Goal: Task Accomplishment & Management: Use online tool/utility

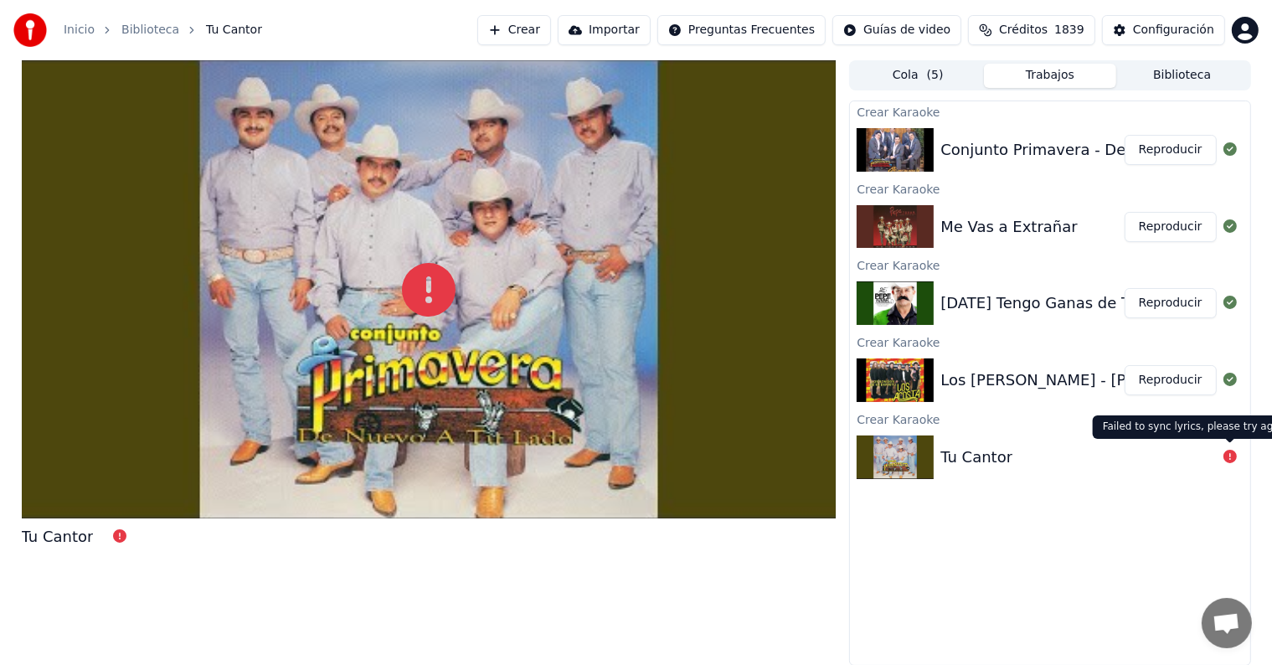
click at [1192, 148] on button "Reproducir" at bounding box center [1171, 150] width 92 height 30
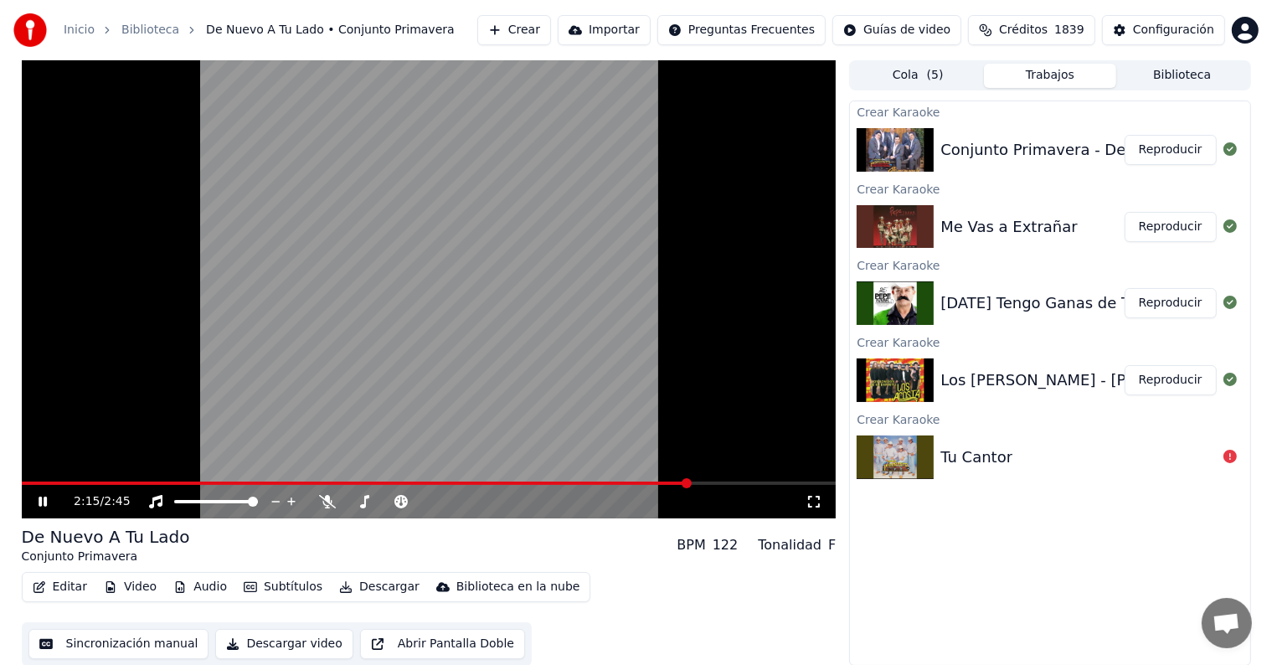
click at [69, 584] on button "Editar" at bounding box center [60, 586] width 68 height 23
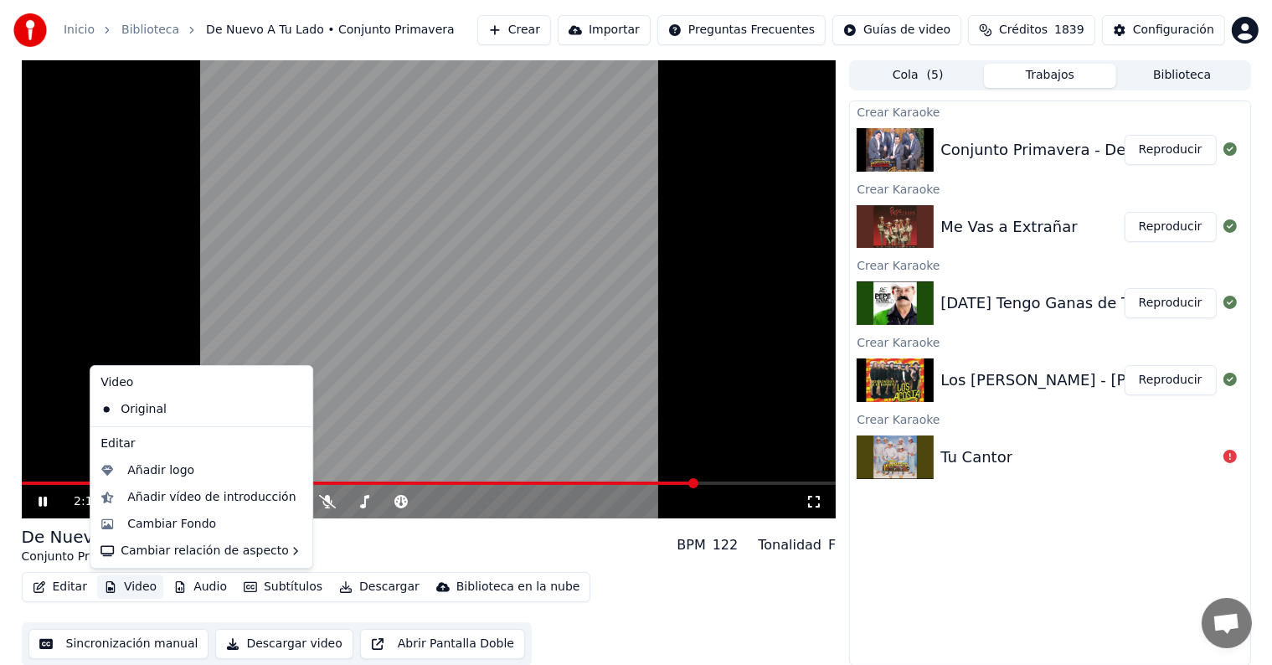
click at [131, 586] on button "Video" at bounding box center [130, 586] width 66 height 23
click at [215, 553] on div "Cambiar relación de aspecto" at bounding box center [201, 551] width 215 height 27
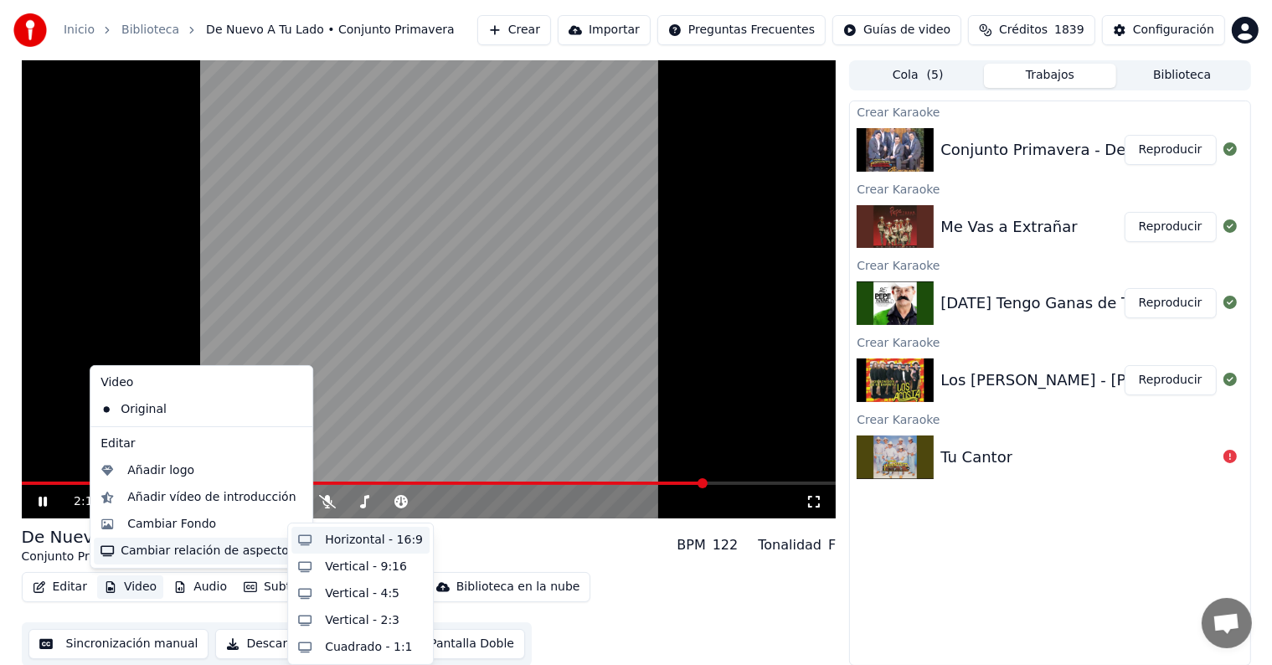
click at [346, 543] on div "Horizontal - 16:9" at bounding box center [374, 540] width 98 height 17
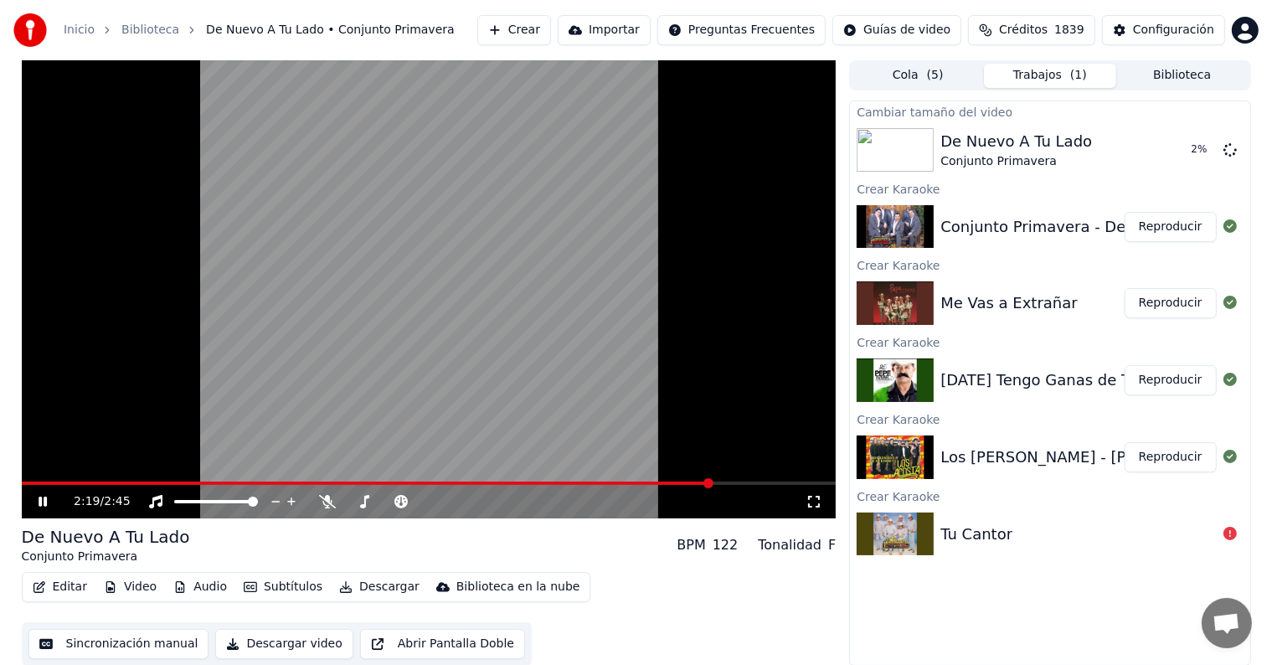
click at [278, 588] on button "Subtítulos" at bounding box center [283, 586] width 92 height 23
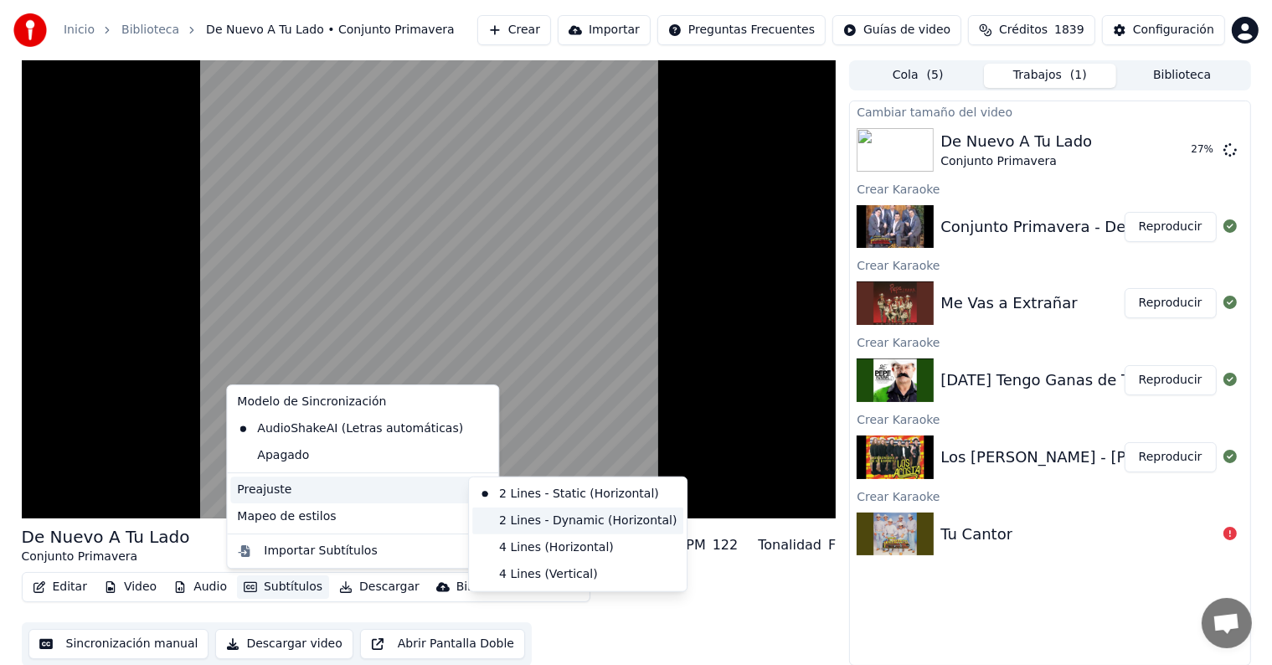
click at [507, 519] on div "2 Lines - Dynamic (Horizontal)" at bounding box center [577, 520] width 211 height 27
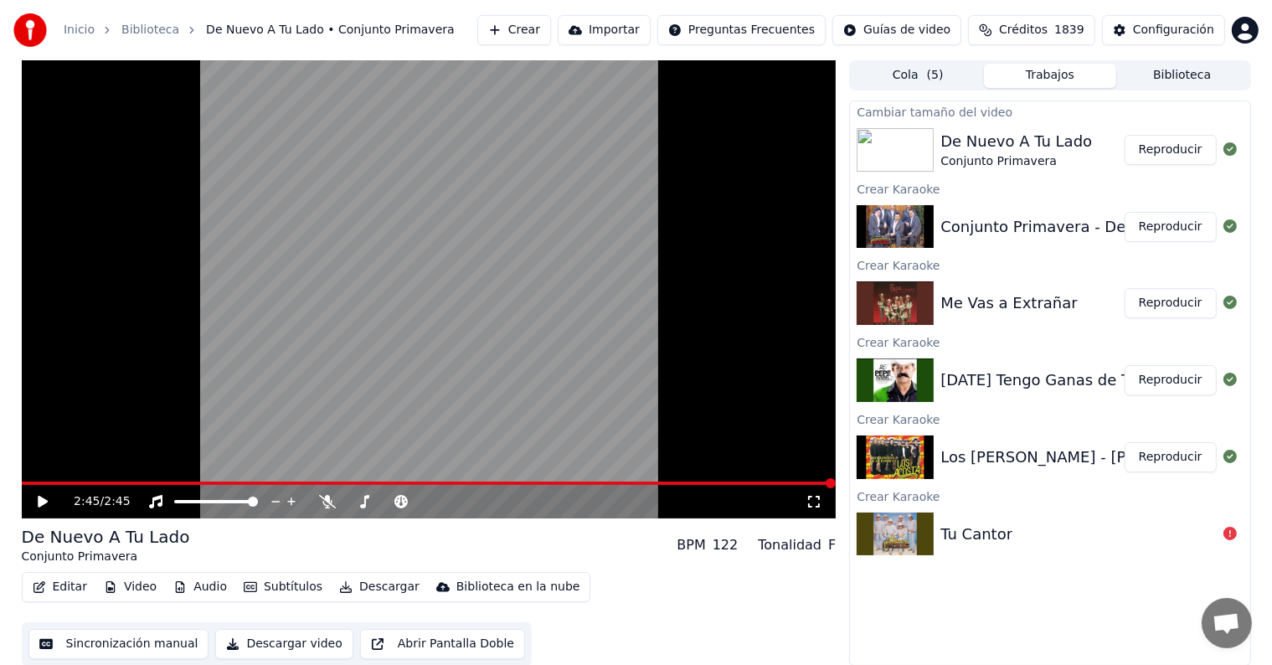
click at [1172, 144] on button "Reproducir" at bounding box center [1171, 150] width 92 height 30
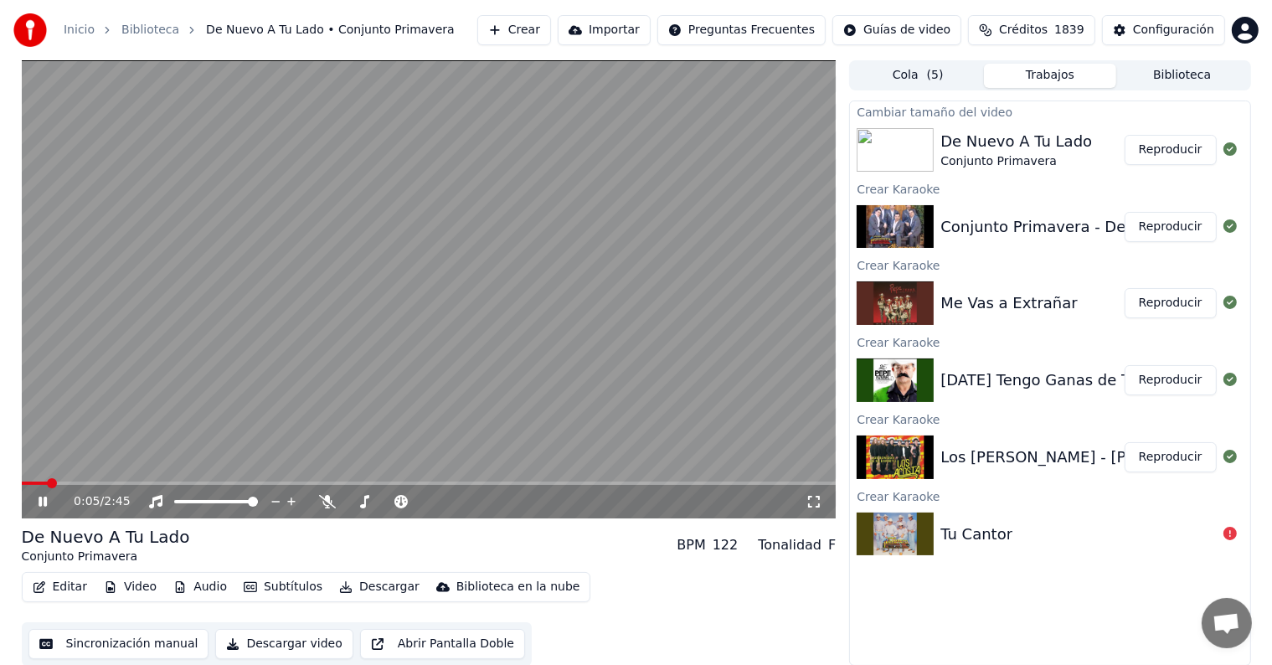
click at [87, 583] on button "Editar" at bounding box center [60, 586] width 68 height 23
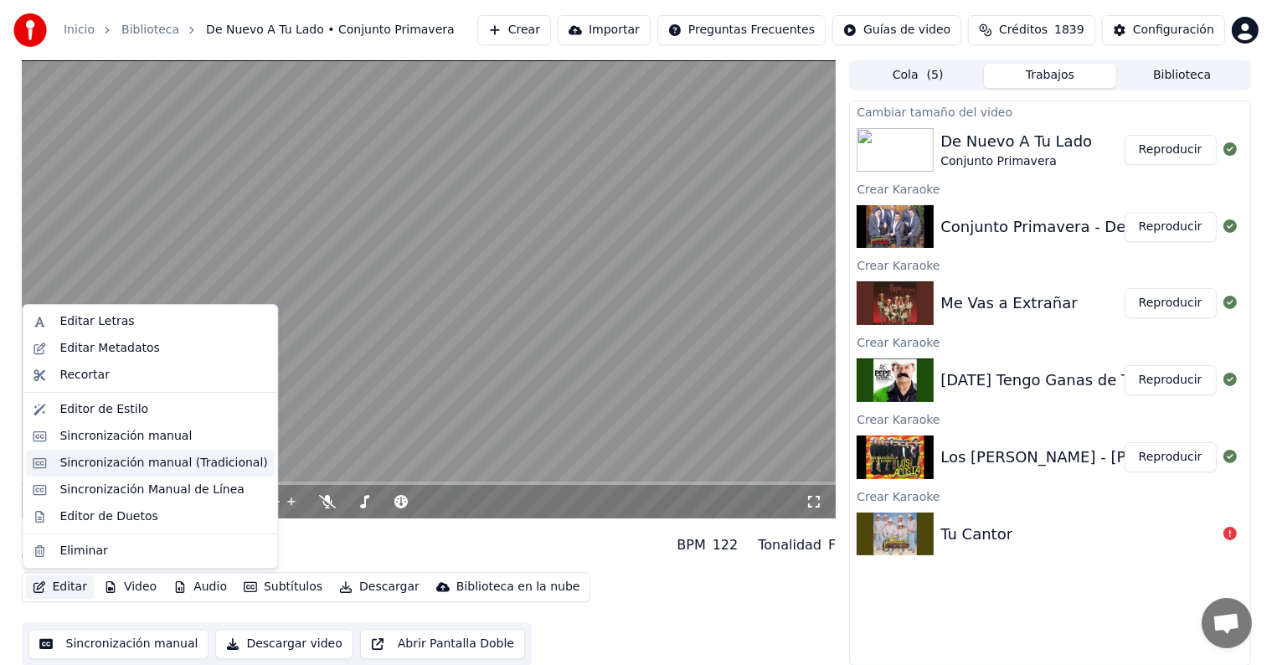
click at [184, 465] on div "Sincronización manual (Tradicional)" at bounding box center [163, 463] width 208 height 17
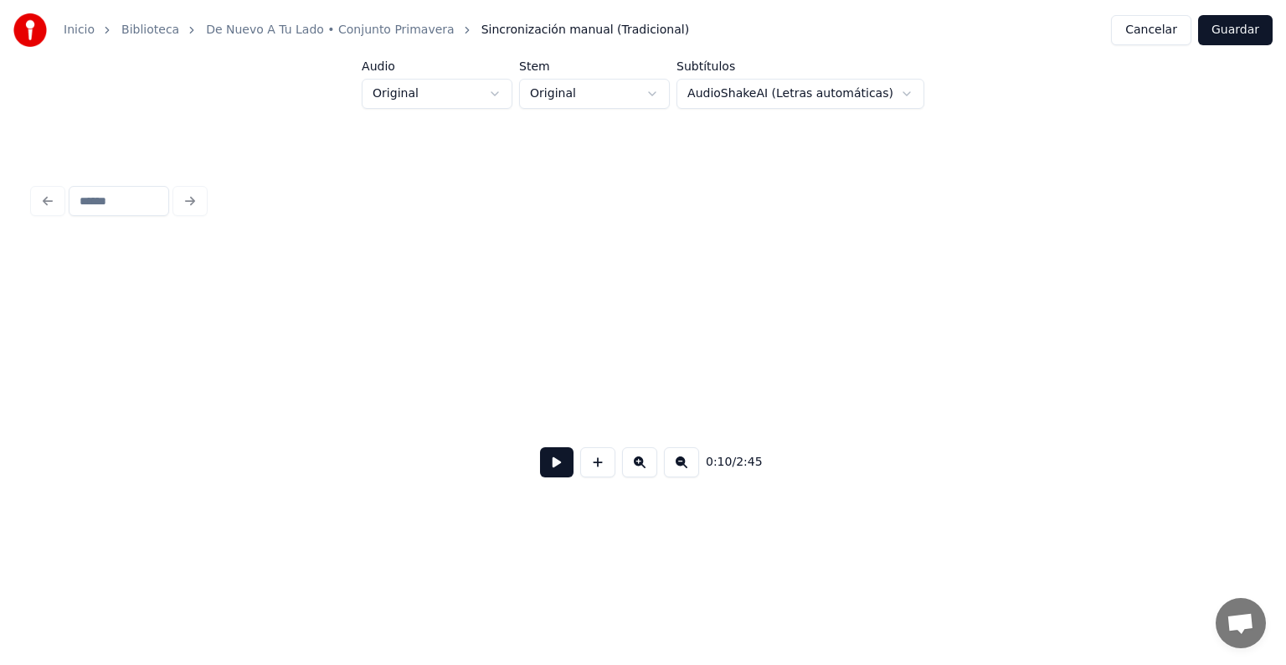
scroll to position [0, 2160]
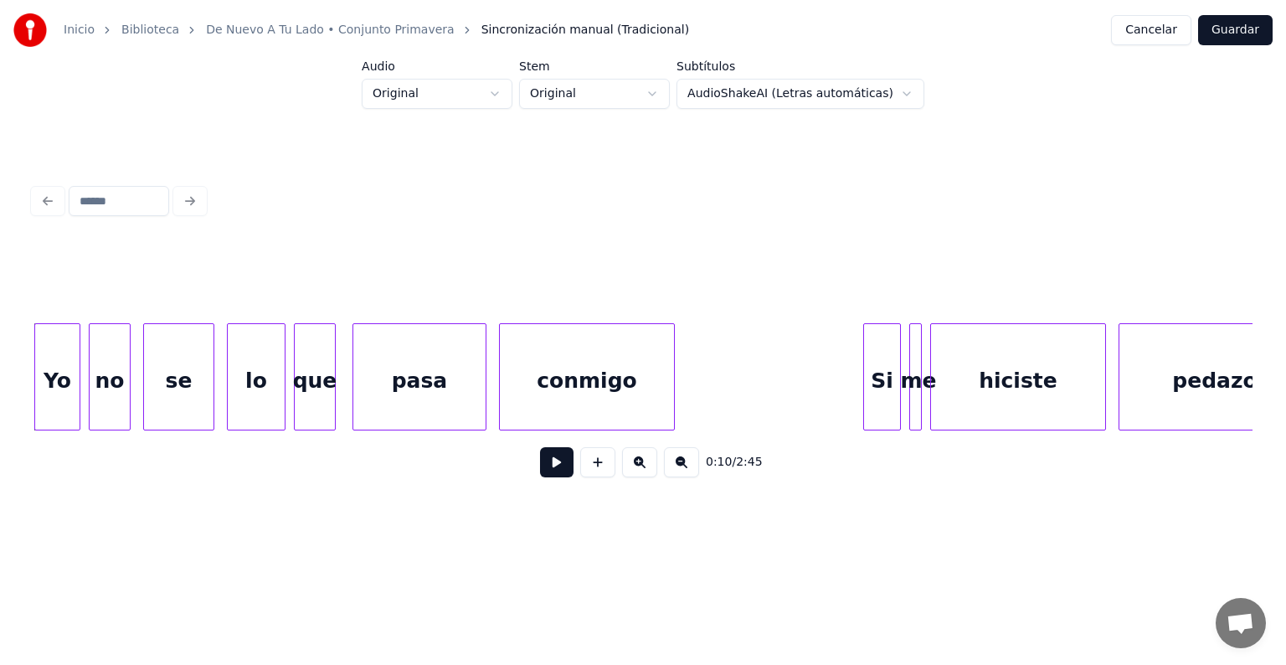
click at [549, 472] on button at bounding box center [556, 462] width 33 height 30
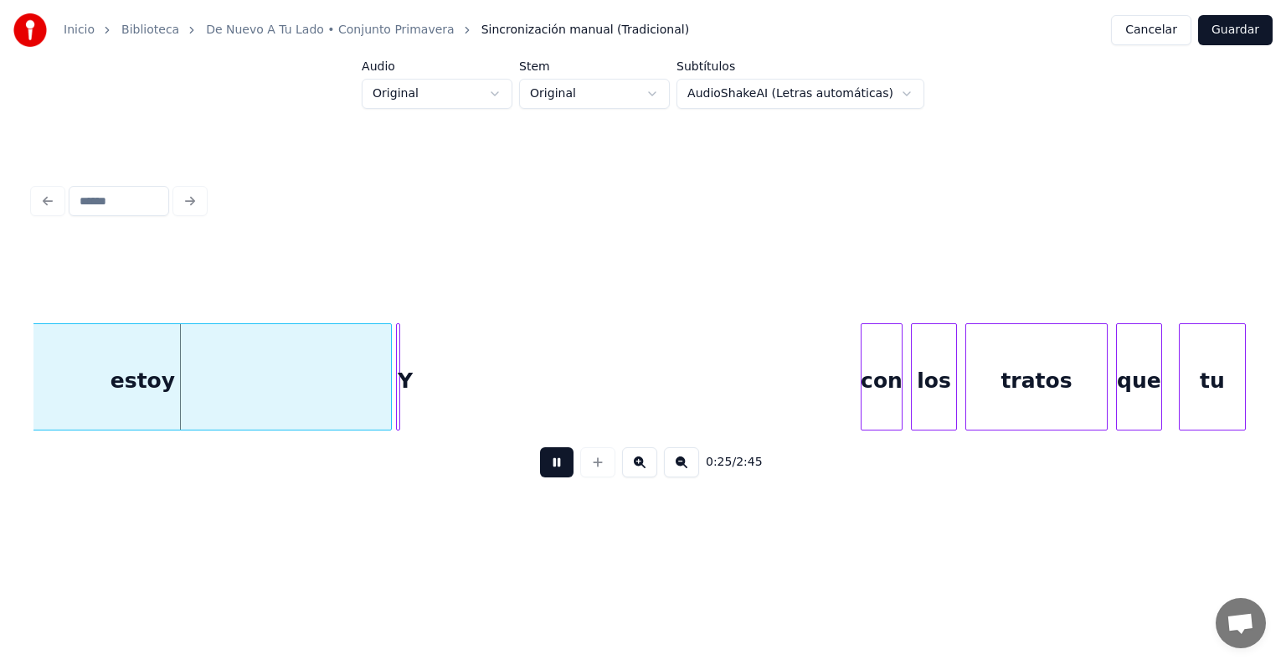
scroll to position [0, 5302]
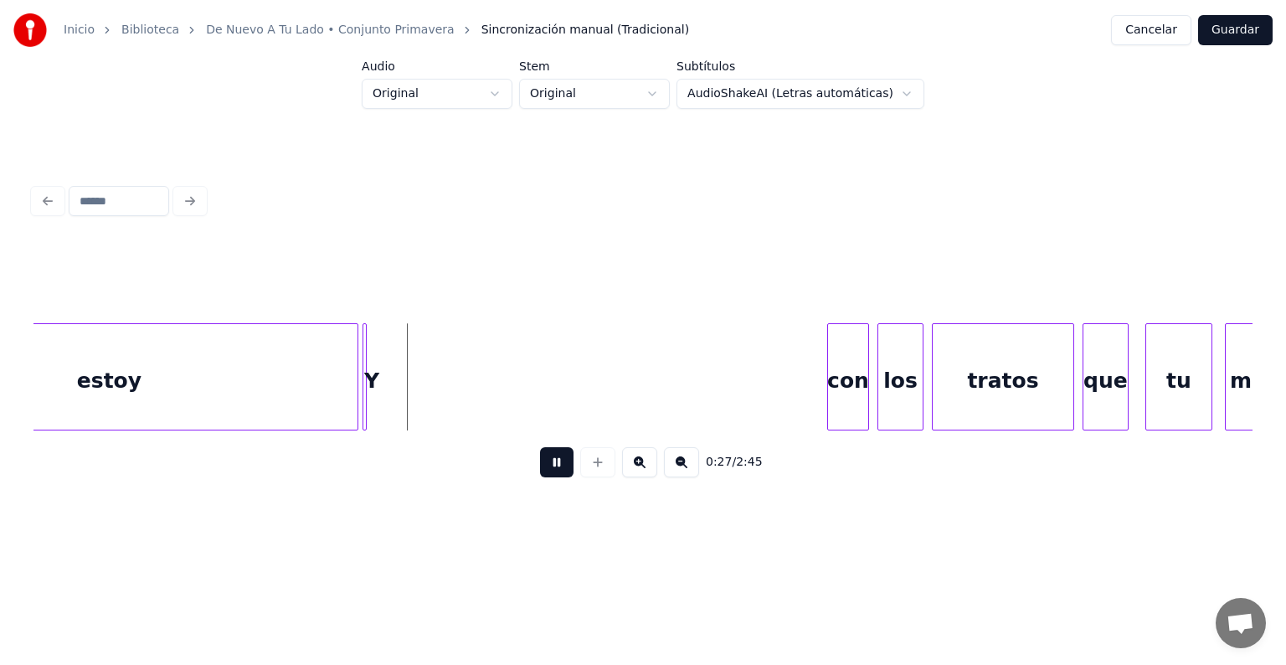
click at [543, 471] on button at bounding box center [556, 462] width 33 height 30
click at [368, 332] on div at bounding box center [365, 377] width 5 height 106
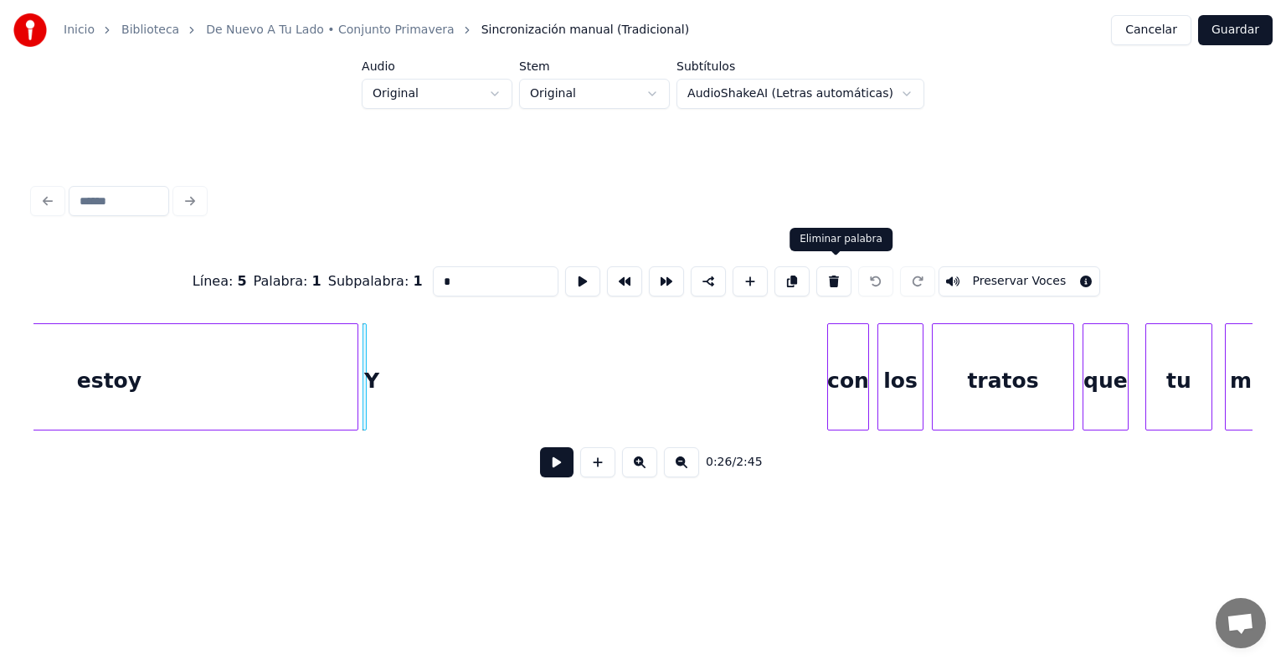
click at [839, 270] on button at bounding box center [833, 281] width 35 height 30
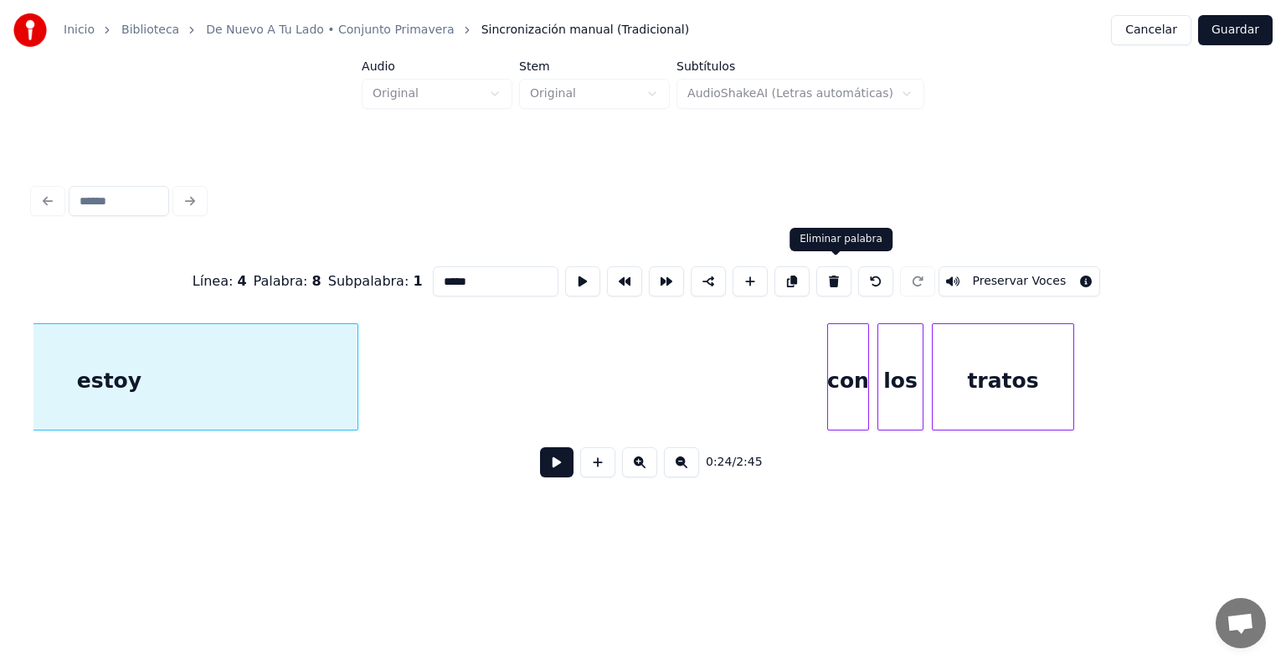
type input "*****"
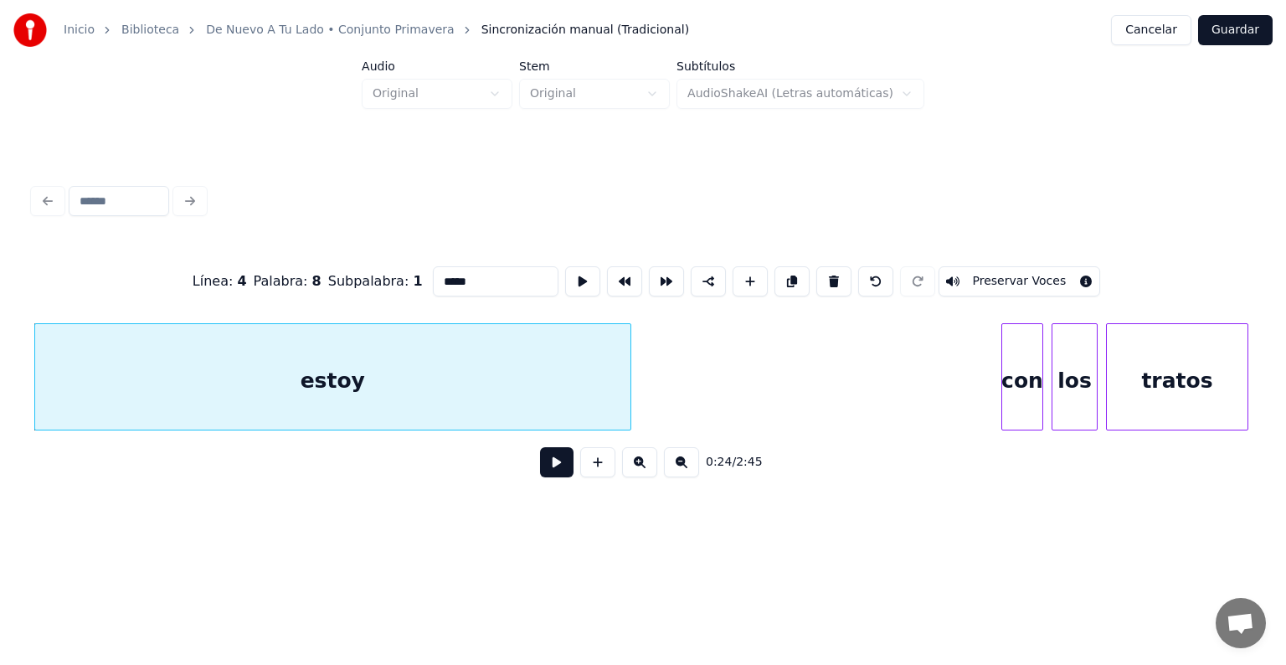
click at [631, 375] on div at bounding box center [628, 377] width 5 height 106
click at [545, 466] on button at bounding box center [556, 462] width 33 height 30
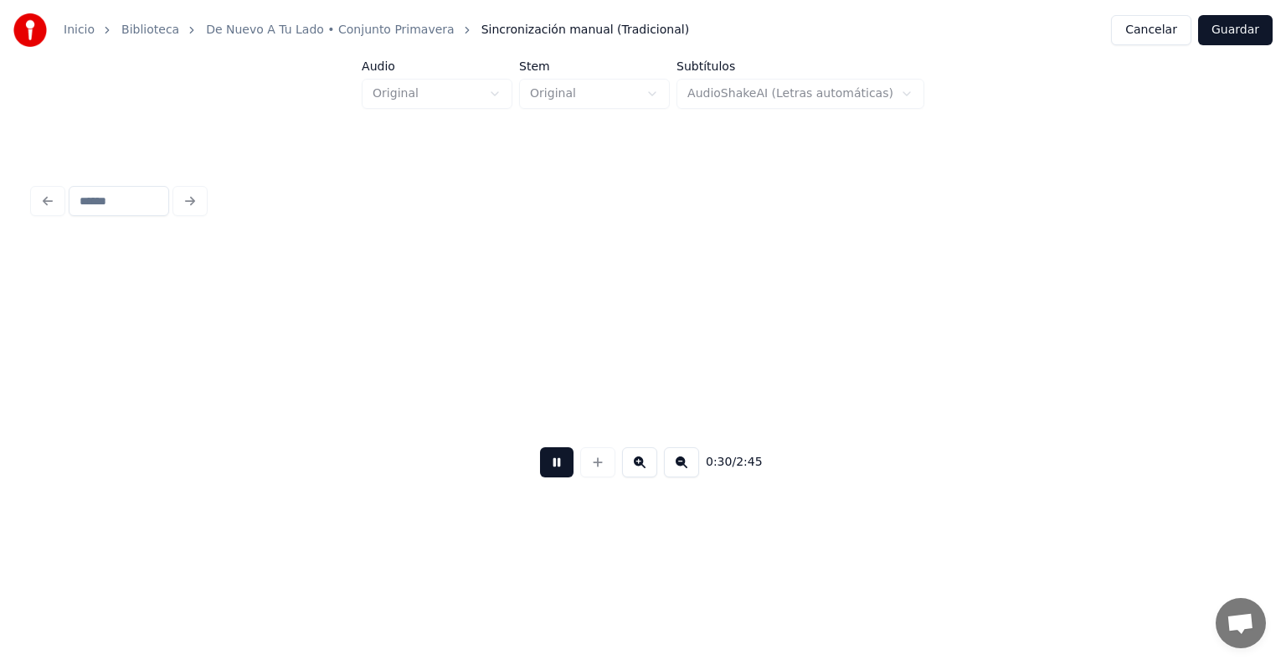
scroll to position [0, 6350]
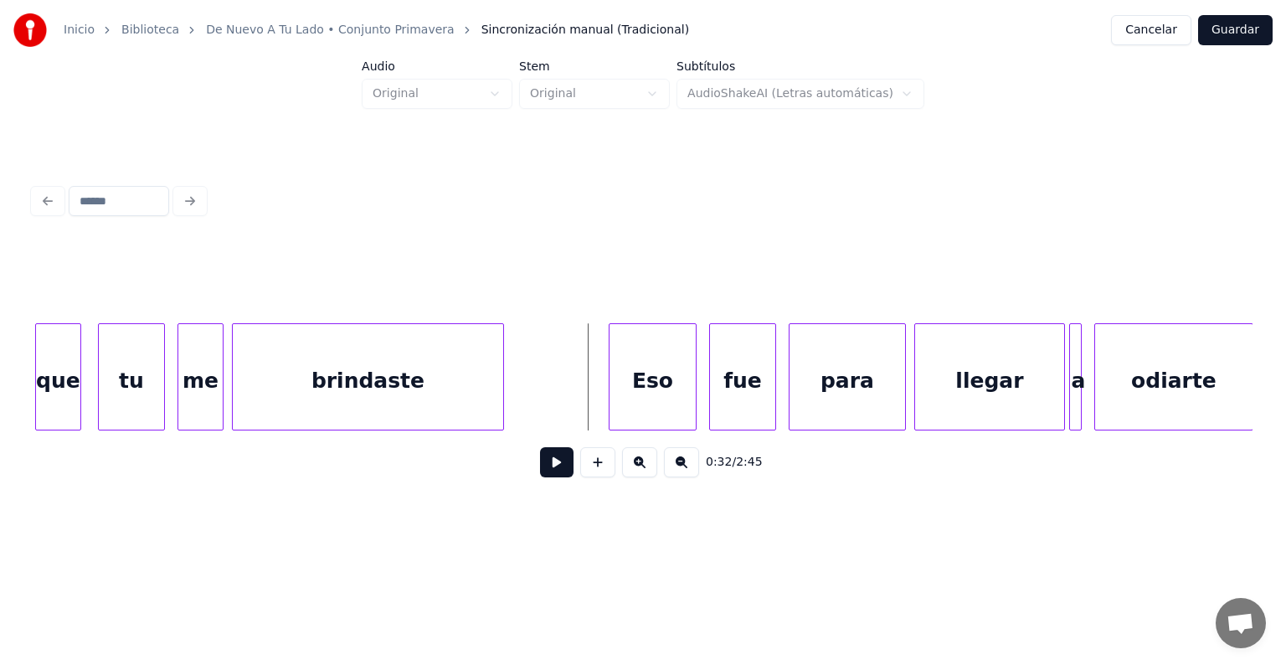
click at [549, 469] on button at bounding box center [556, 462] width 33 height 30
click at [549, 459] on button at bounding box center [556, 462] width 33 height 30
click at [552, 471] on button at bounding box center [556, 462] width 33 height 30
click at [540, 469] on button at bounding box center [556, 462] width 33 height 30
click at [1253, 28] on button "Guardar" at bounding box center [1235, 30] width 75 height 30
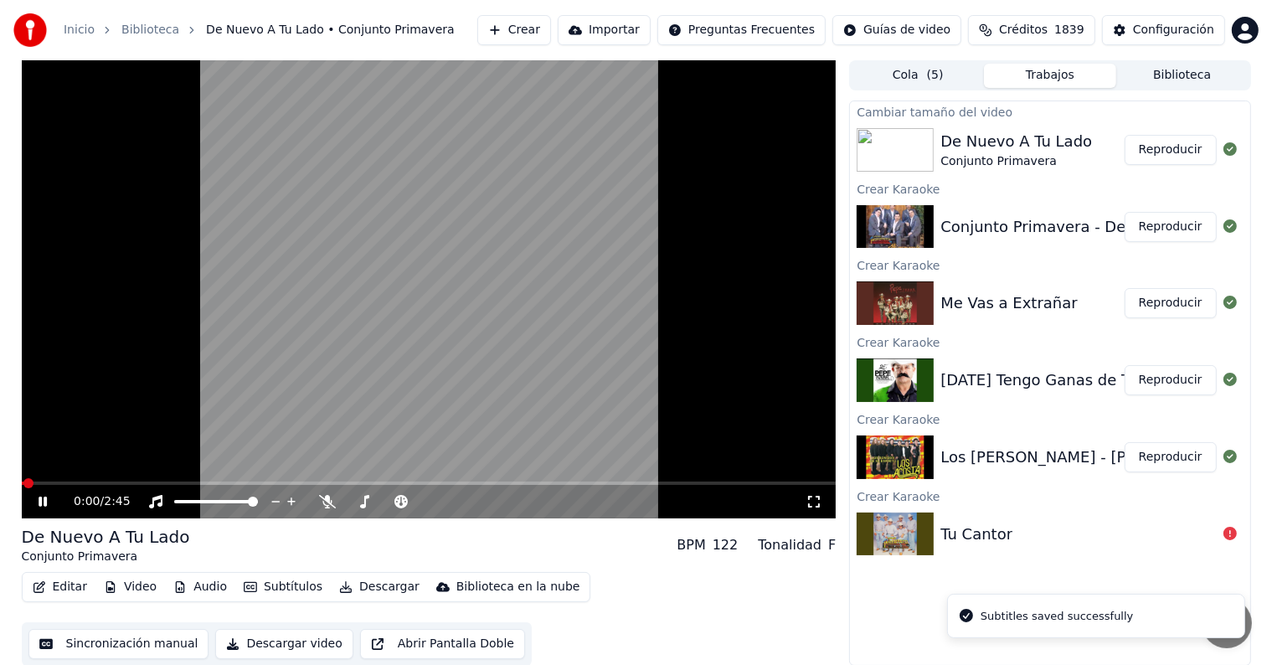
click at [63, 593] on button "Editar" at bounding box center [60, 586] width 68 height 23
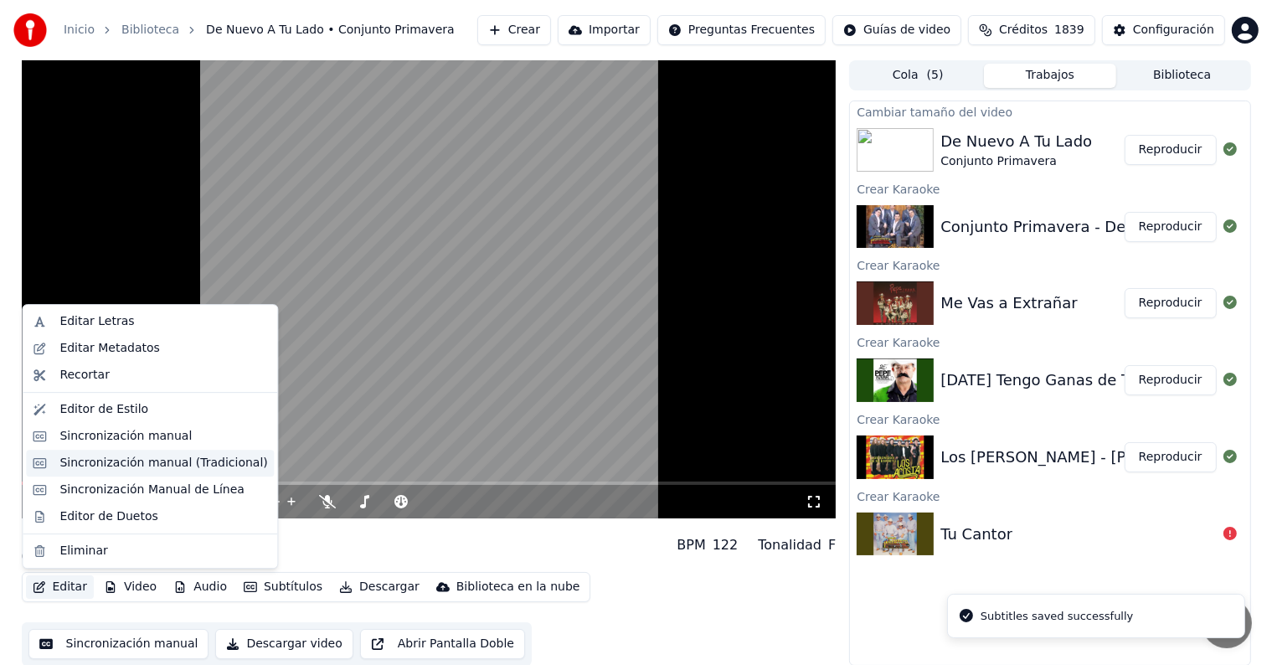
click at [157, 461] on div "Sincronización manual (Tradicional)" at bounding box center [163, 463] width 208 height 17
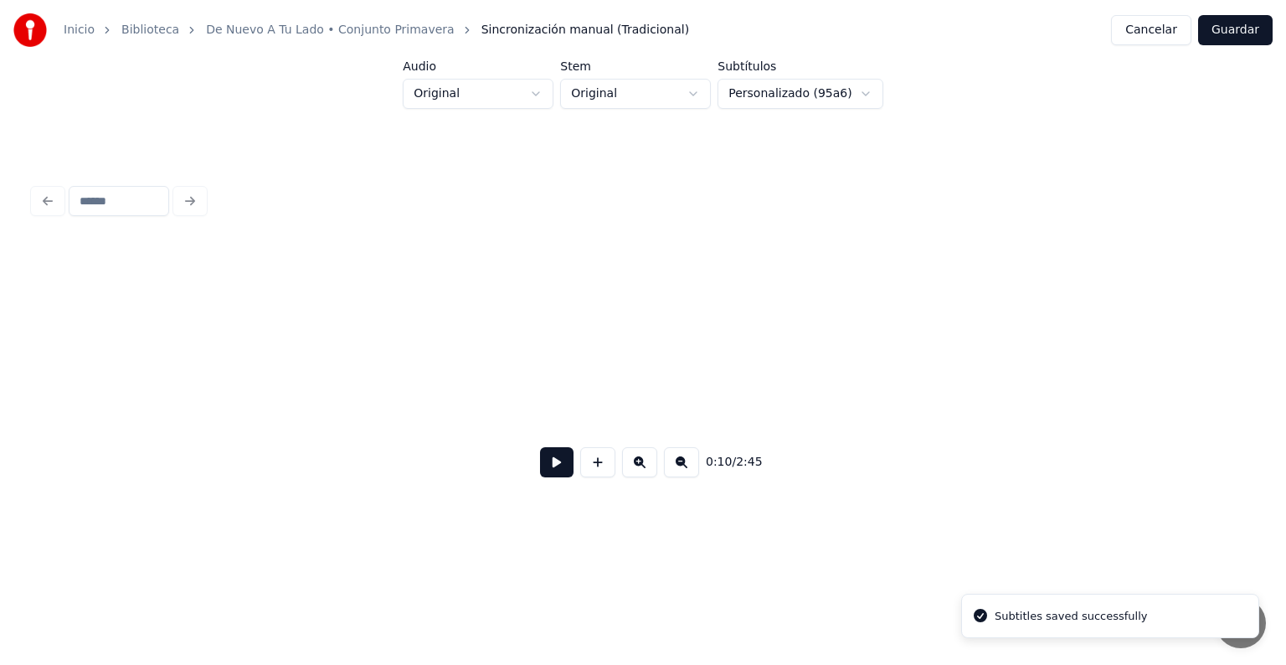
scroll to position [0, 2160]
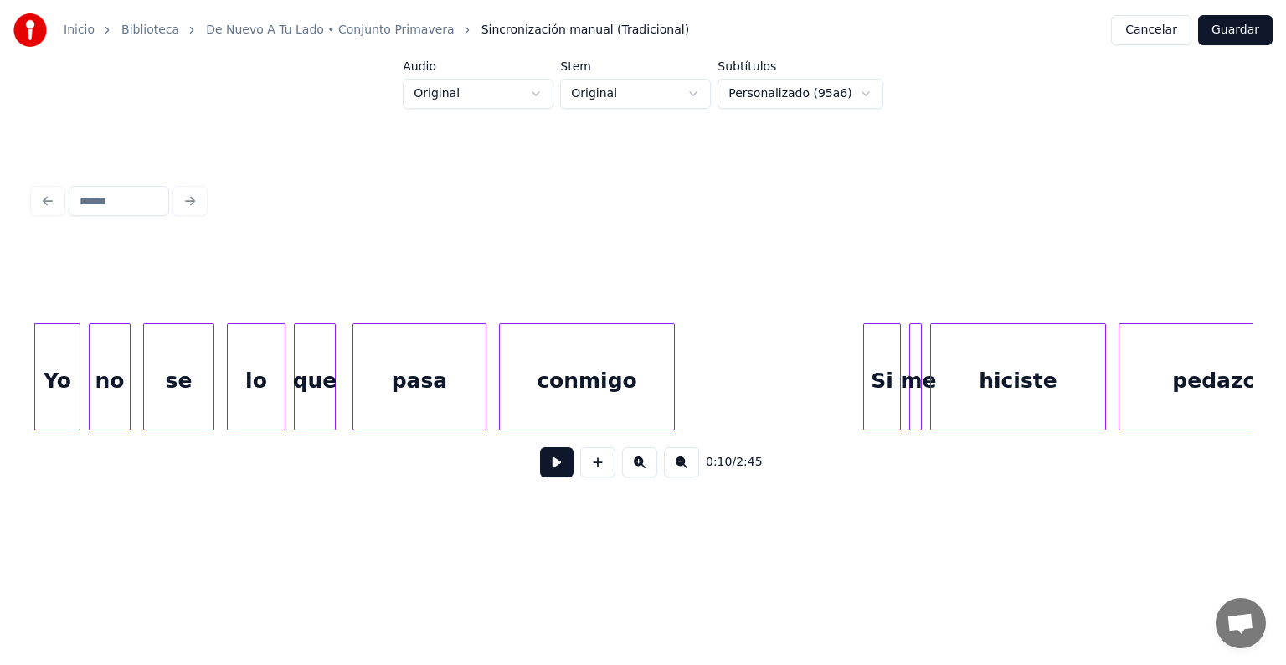
click at [542, 462] on button at bounding box center [556, 462] width 33 height 30
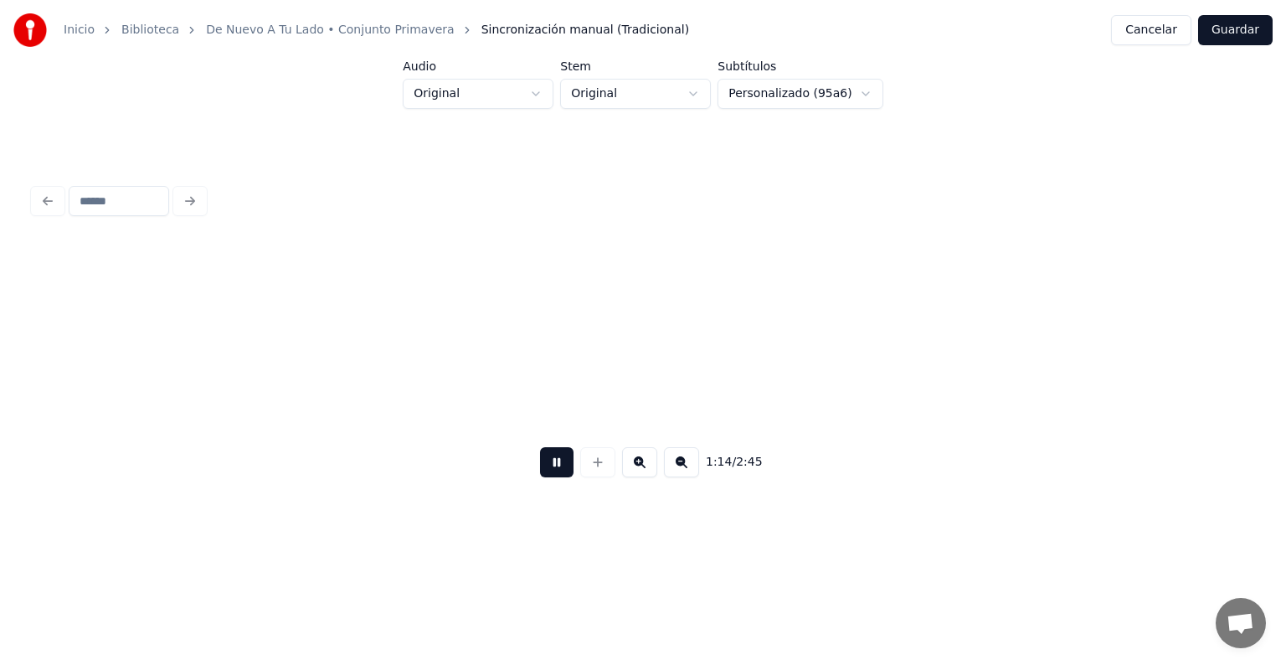
scroll to position [0, 15599]
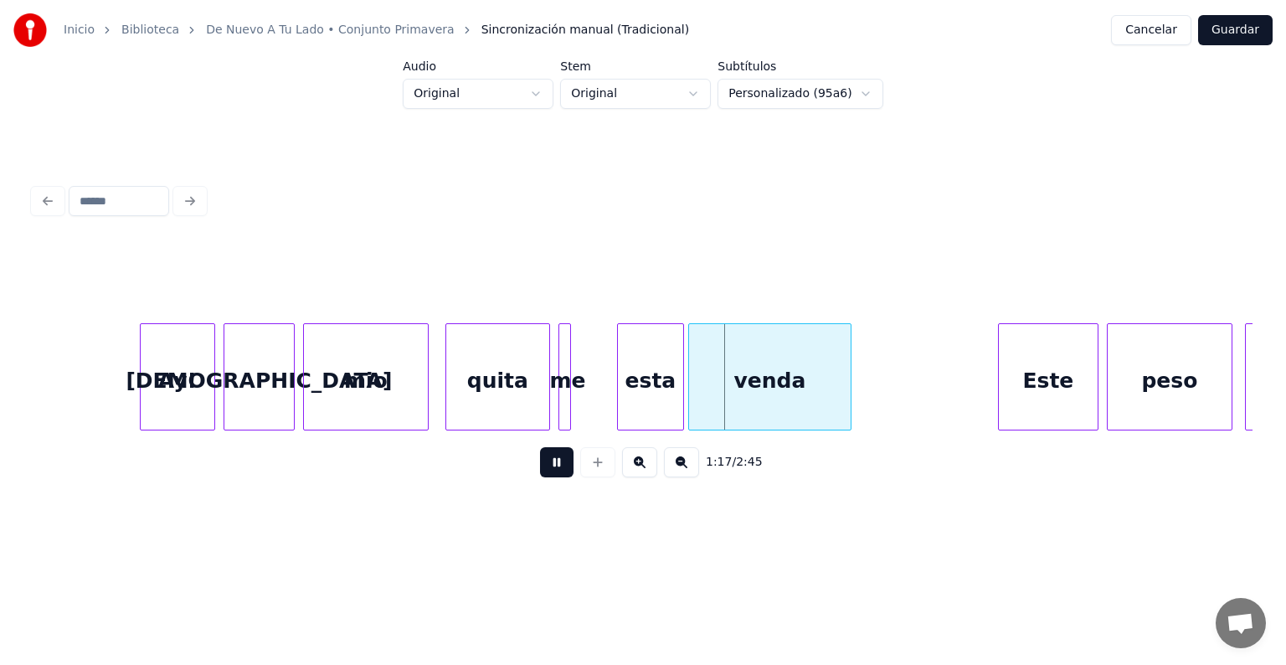
click at [540, 461] on button at bounding box center [556, 462] width 33 height 30
click at [605, 387] on div at bounding box center [602, 377] width 5 height 106
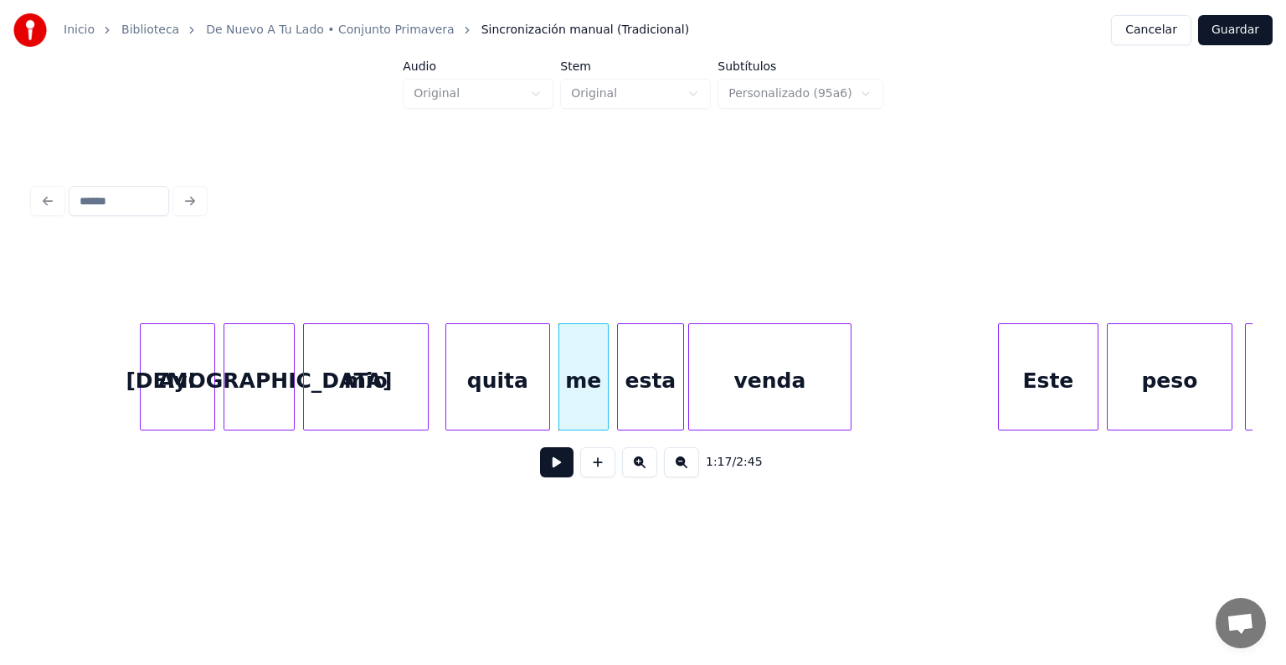
click at [545, 471] on button at bounding box center [556, 462] width 33 height 30
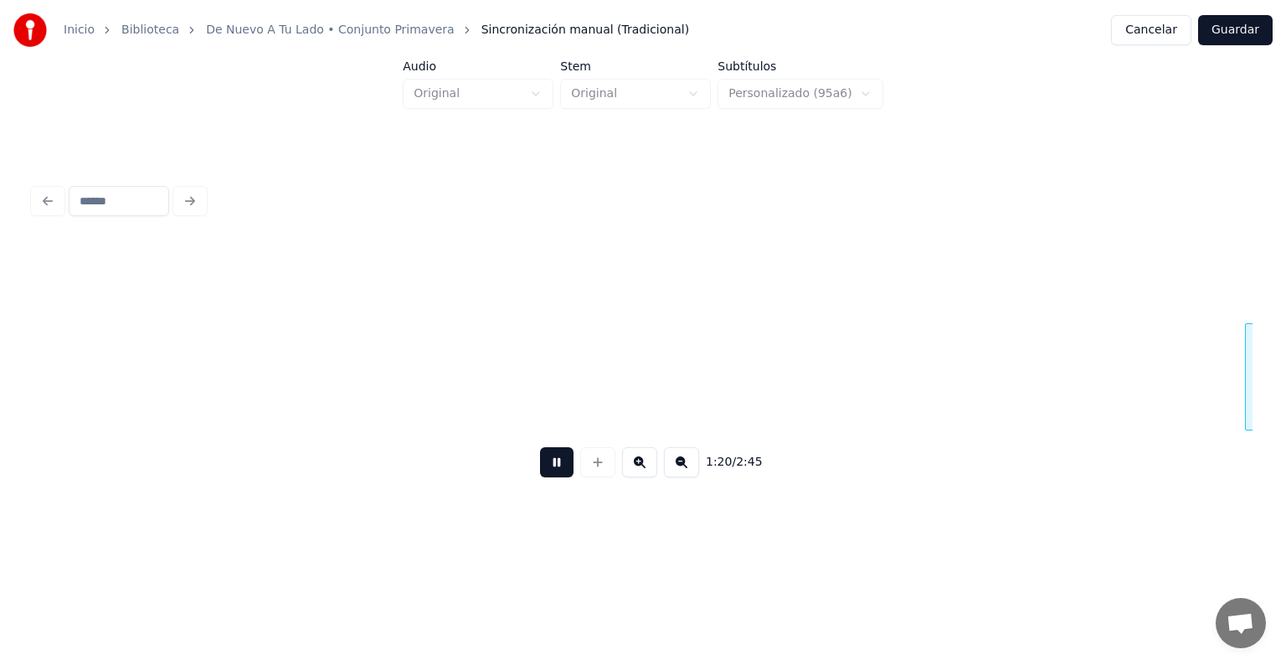
scroll to position [0, 16819]
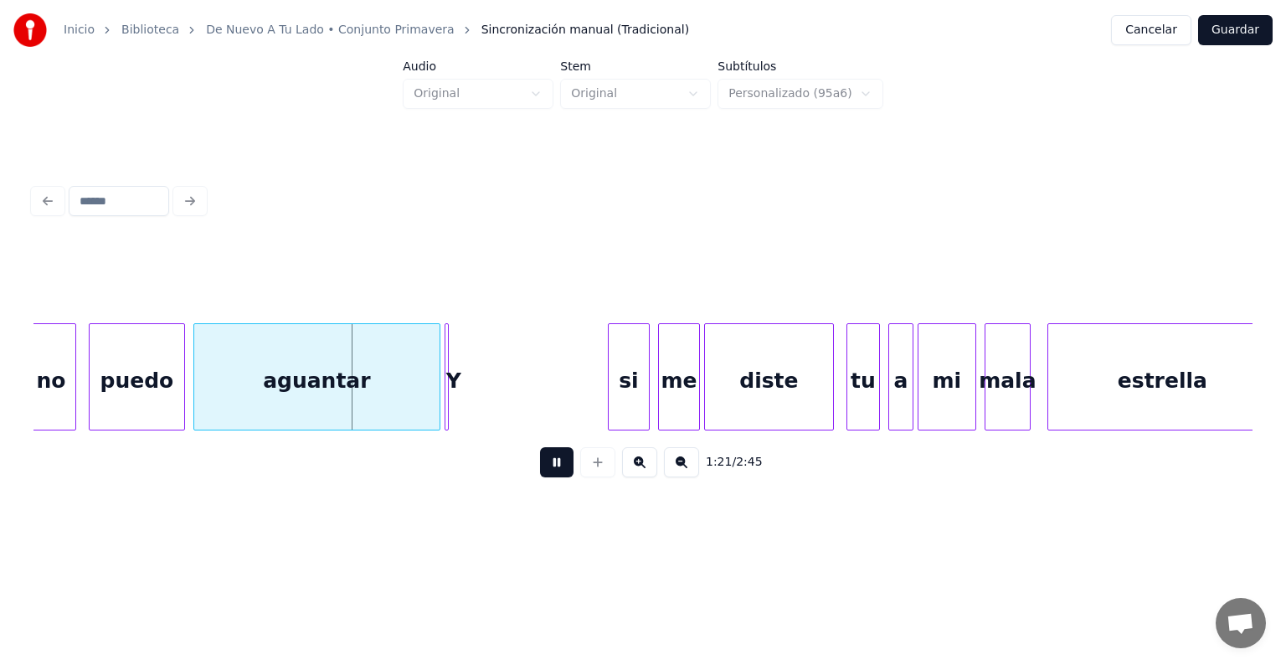
click at [547, 466] on button at bounding box center [556, 462] width 33 height 30
click at [443, 345] on div at bounding box center [445, 377] width 5 height 106
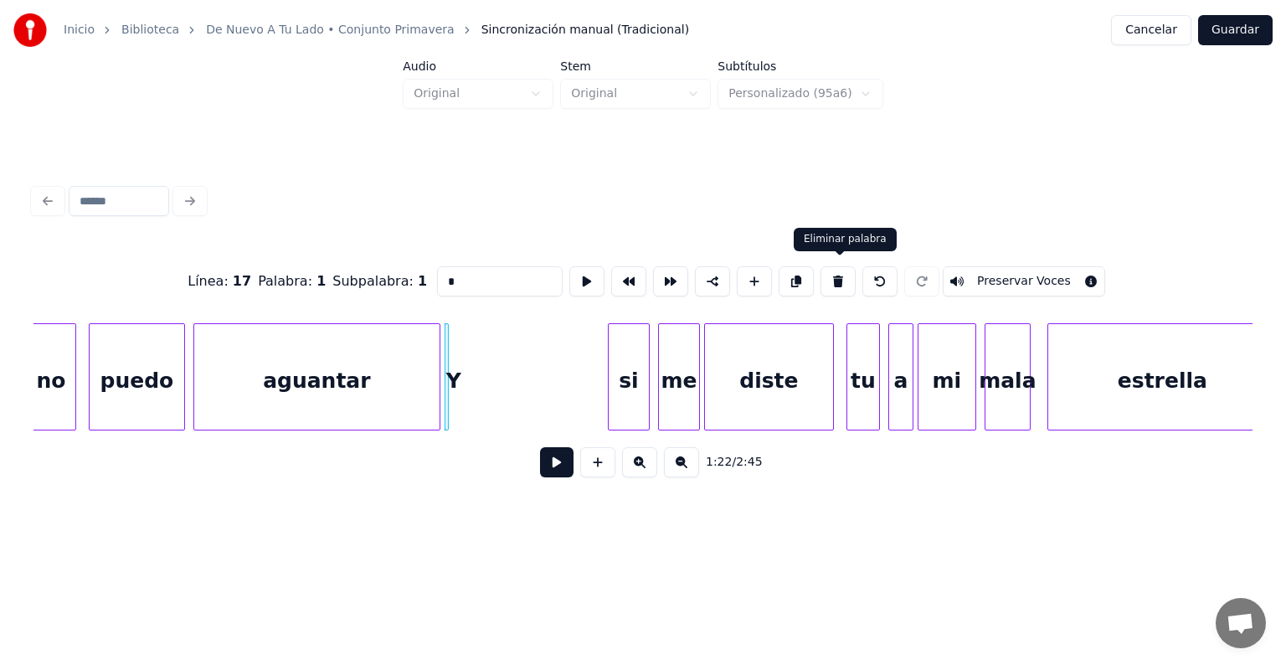
click at [845, 273] on button at bounding box center [838, 281] width 35 height 30
type input "********"
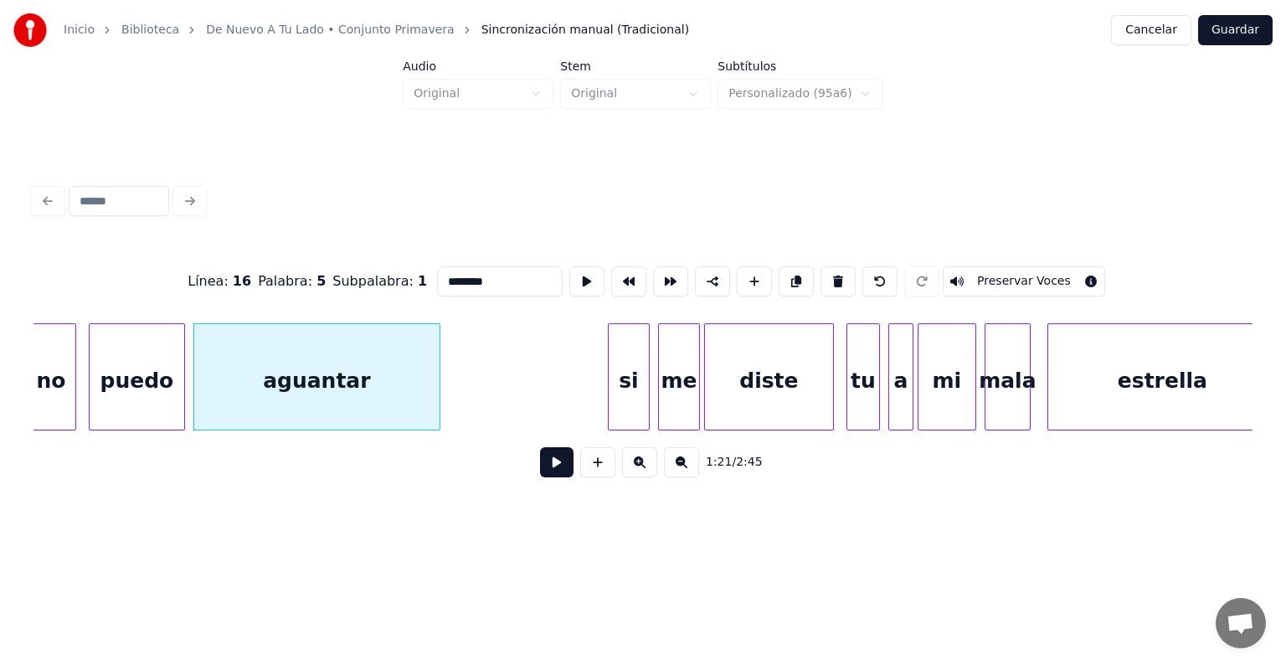
click at [540, 477] on button at bounding box center [556, 462] width 33 height 30
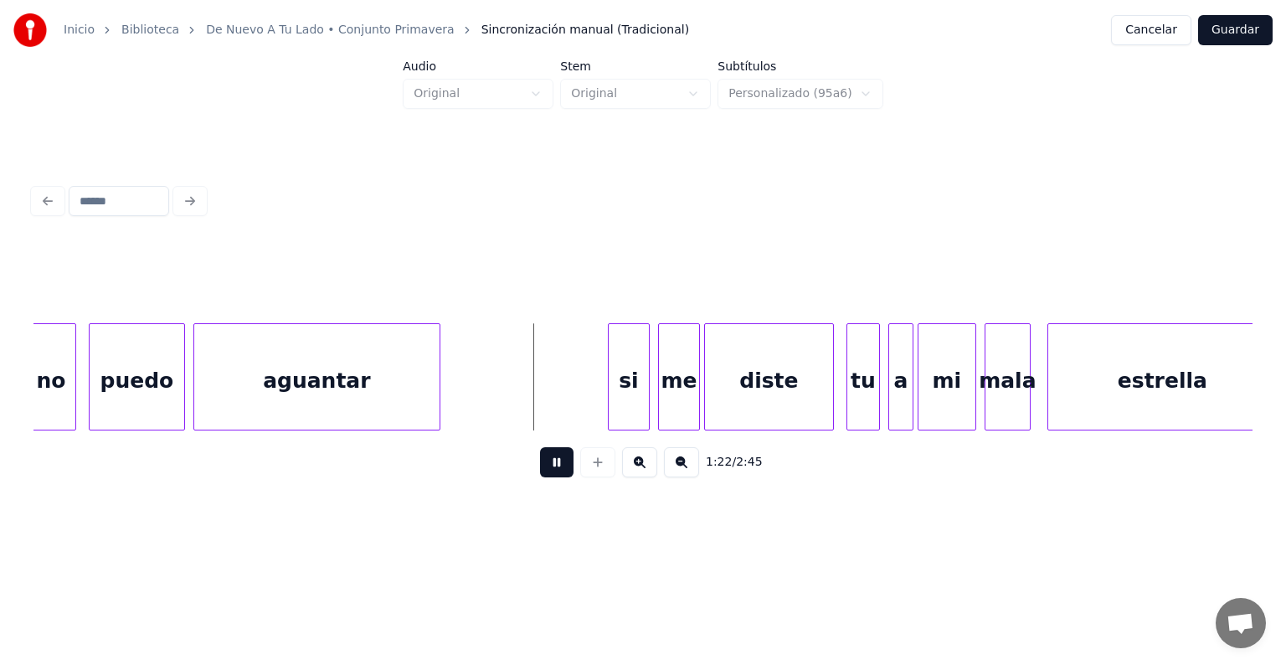
click at [540, 477] on button at bounding box center [556, 462] width 33 height 30
click at [544, 471] on button at bounding box center [556, 462] width 33 height 30
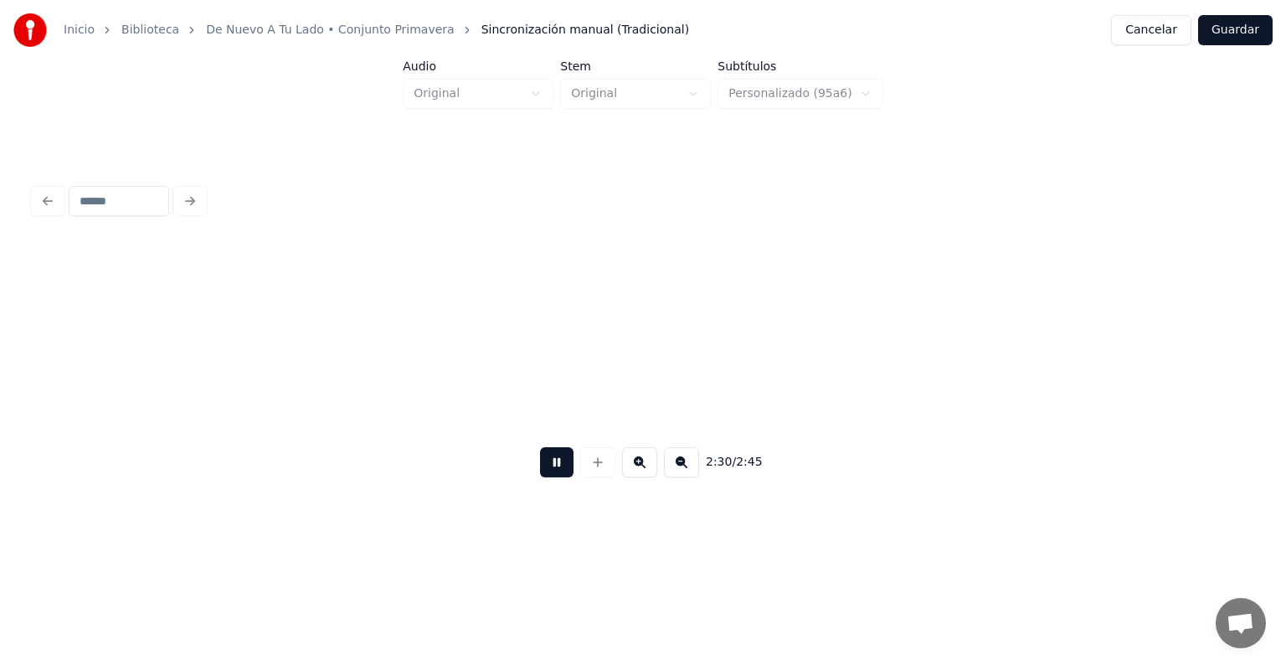
scroll to position [0, 31464]
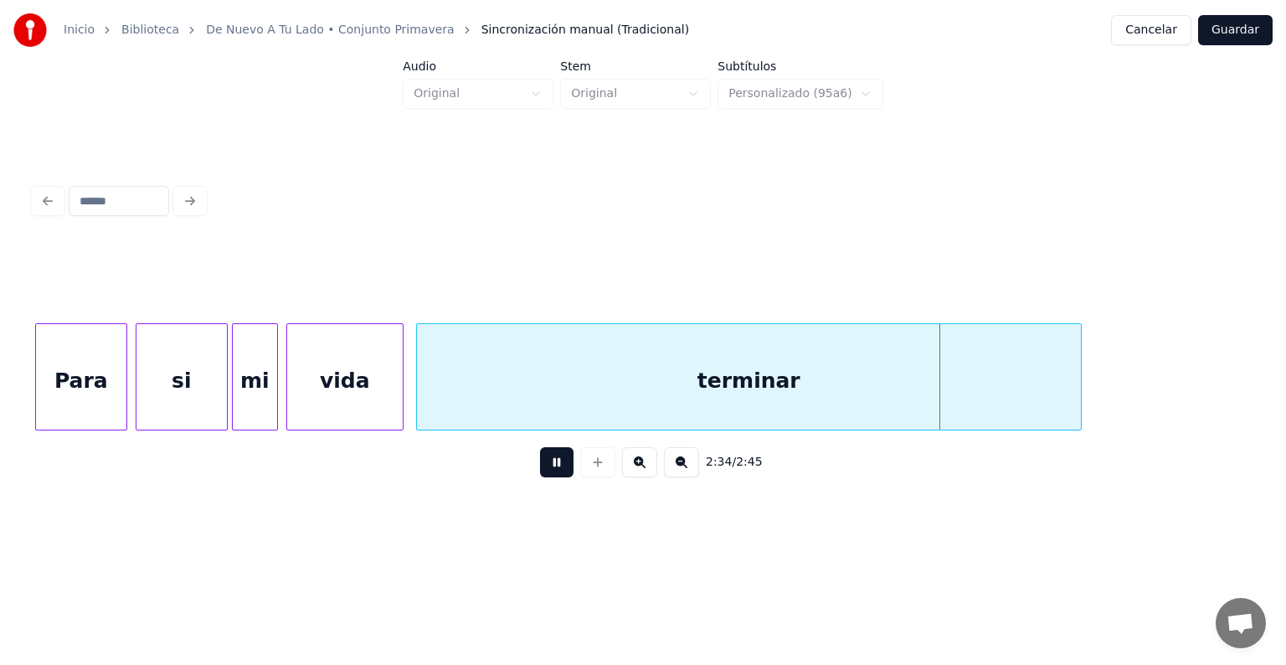
click at [540, 470] on button at bounding box center [556, 462] width 33 height 30
click at [627, 389] on div "terminar" at bounding box center [749, 381] width 664 height 114
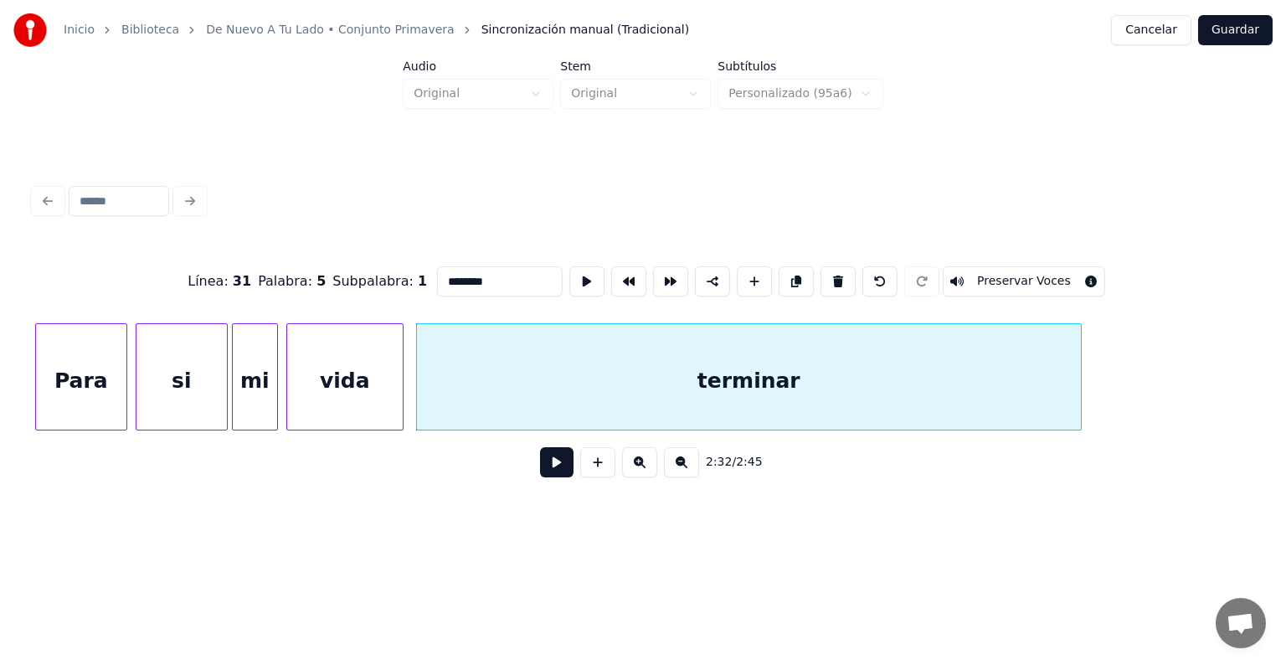
click at [469, 276] on input "********" at bounding box center [500, 281] width 126 height 30
type input "*********"
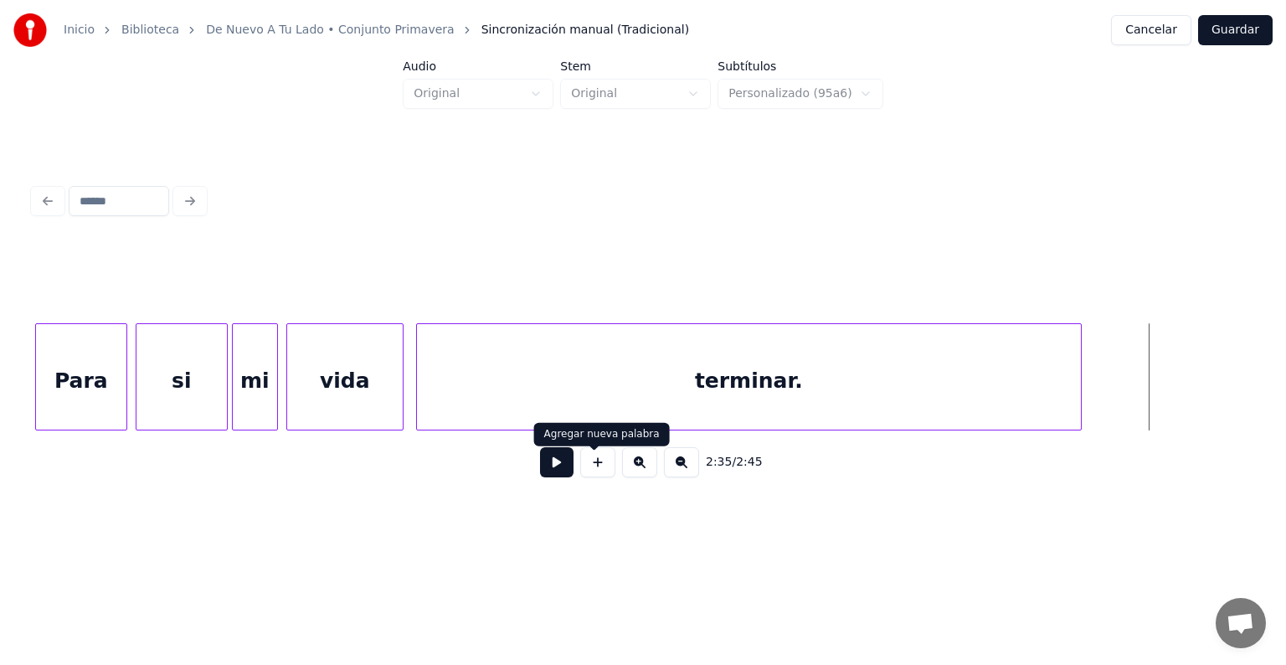
click at [556, 467] on button at bounding box center [556, 462] width 33 height 30
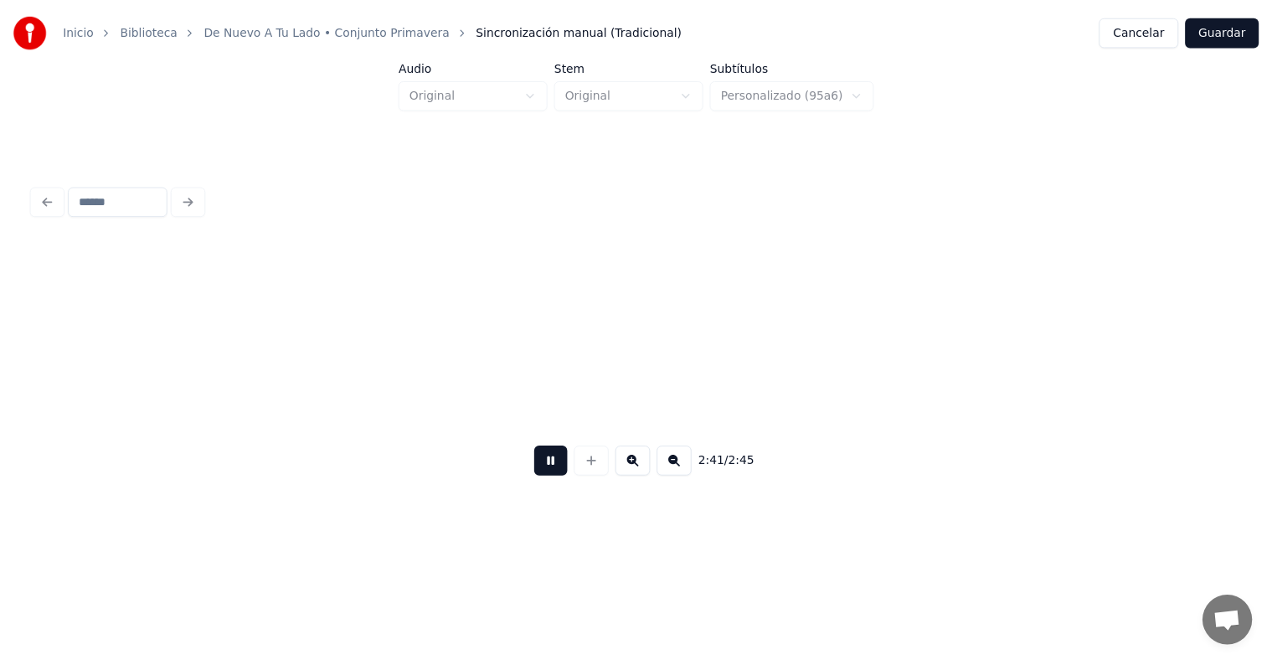
scroll to position [0, 33349]
click at [545, 476] on button at bounding box center [556, 462] width 33 height 30
click at [1237, 32] on button "Guardar" at bounding box center [1235, 30] width 75 height 30
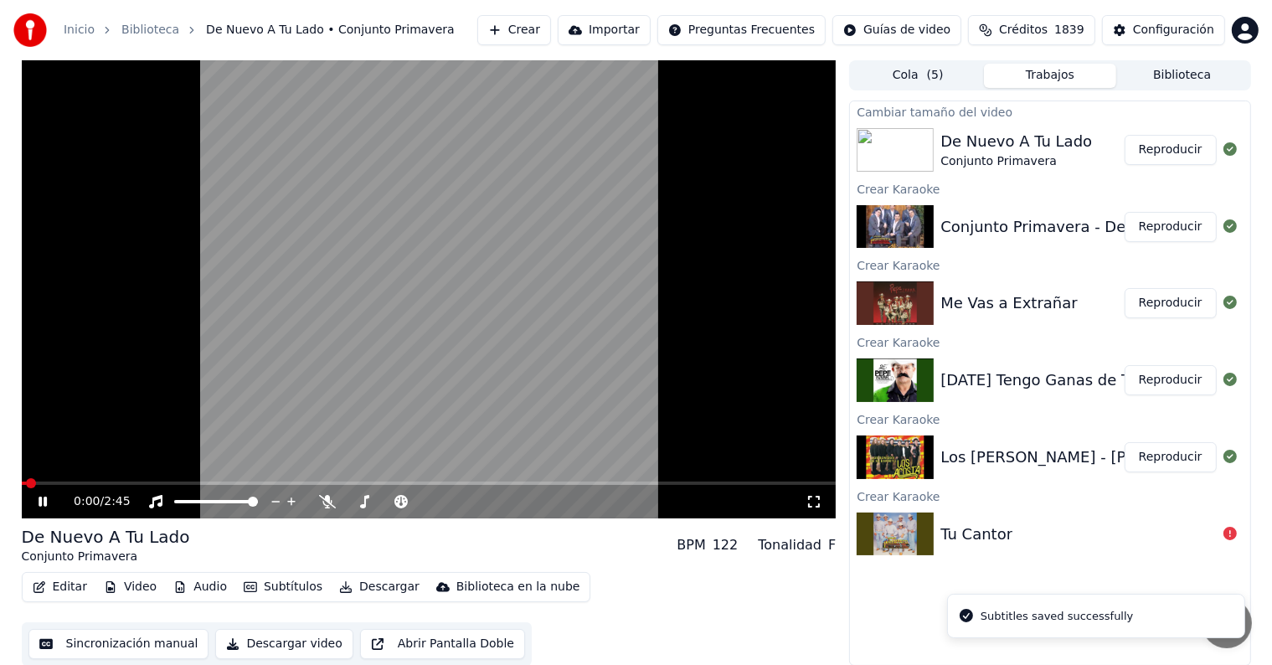
click at [49, 502] on icon at bounding box center [54, 501] width 39 height 13
click at [232, 482] on span at bounding box center [429, 482] width 815 height 3
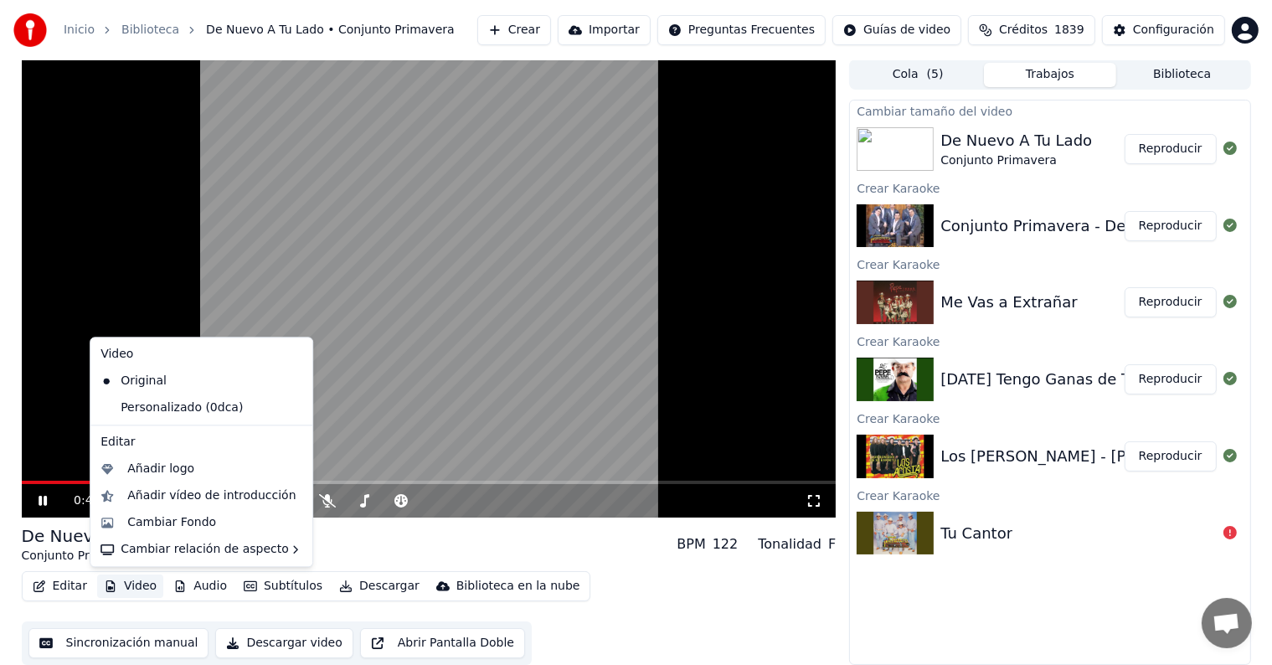
click at [139, 585] on button "Video" at bounding box center [130, 585] width 66 height 23
click at [181, 415] on div "Personalizado (0dca)" at bounding box center [189, 407] width 190 height 27
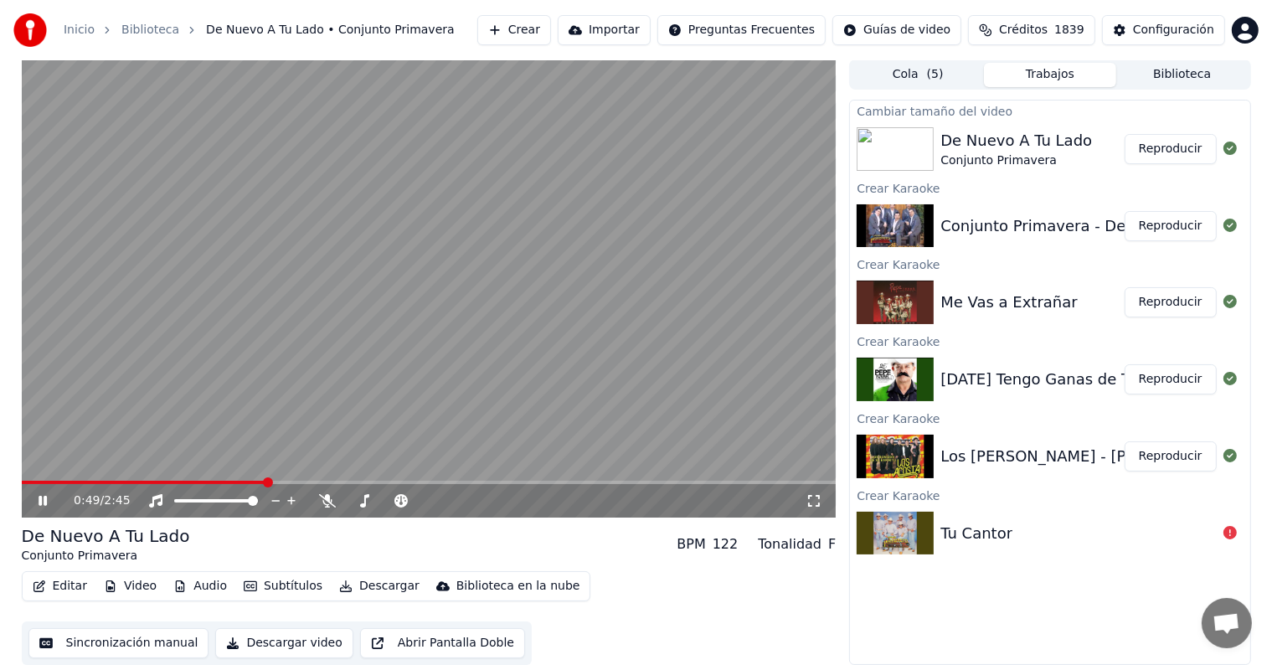
click at [362, 483] on span at bounding box center [429, 482] width 815 height 3
click at [39, 506] on icon at bounding box center [54, 500] width 39 height 13
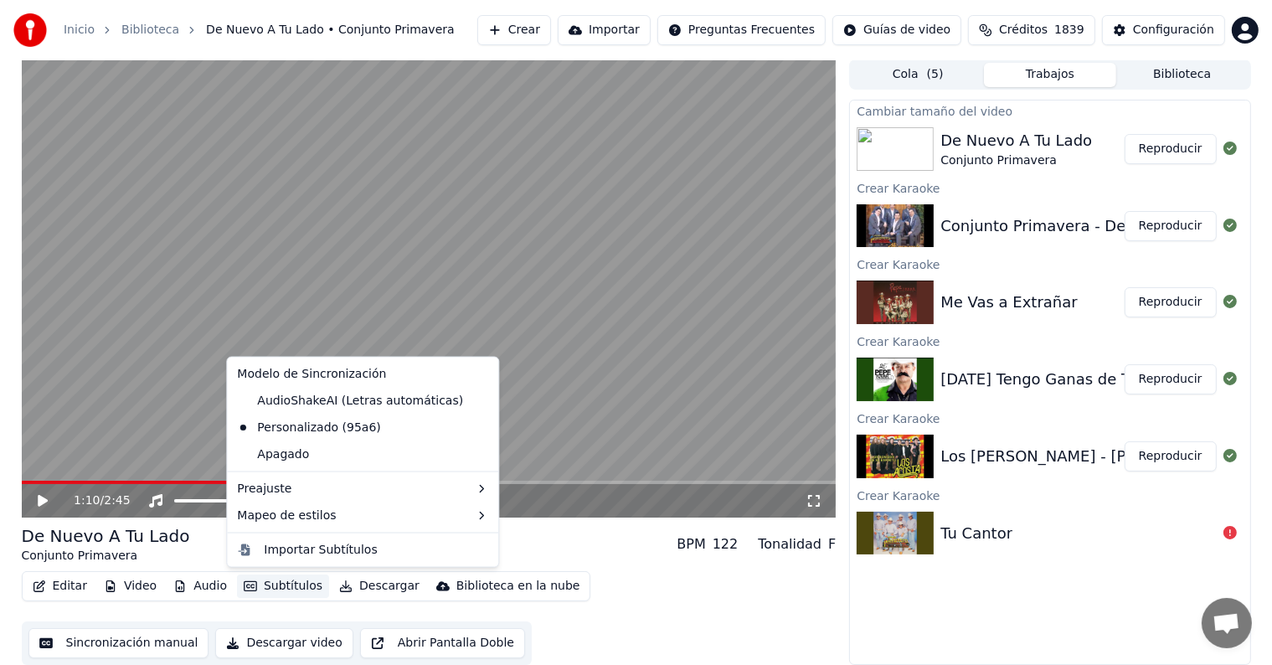
click at [284, 583] on button "Subtítulos" at bounding box center [283, 585] width 92 height 23
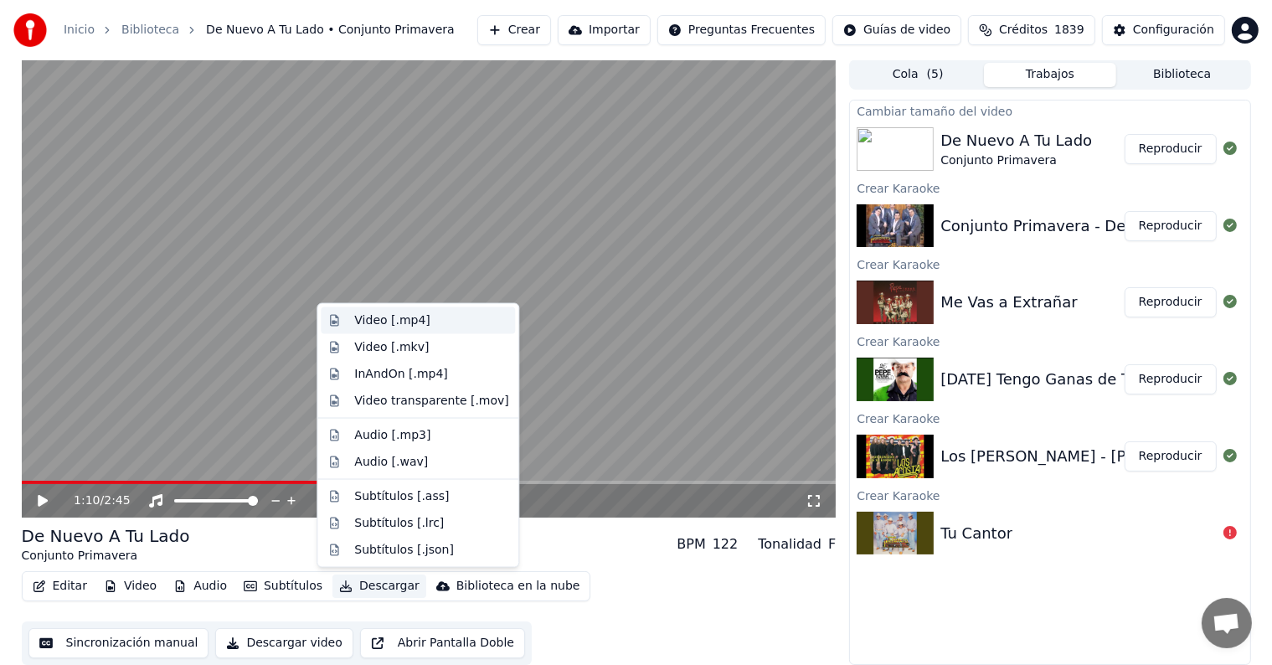
click at [402, 315] on div "Video [.mp4]" at bounding box center [391, 320] width 75 height 17
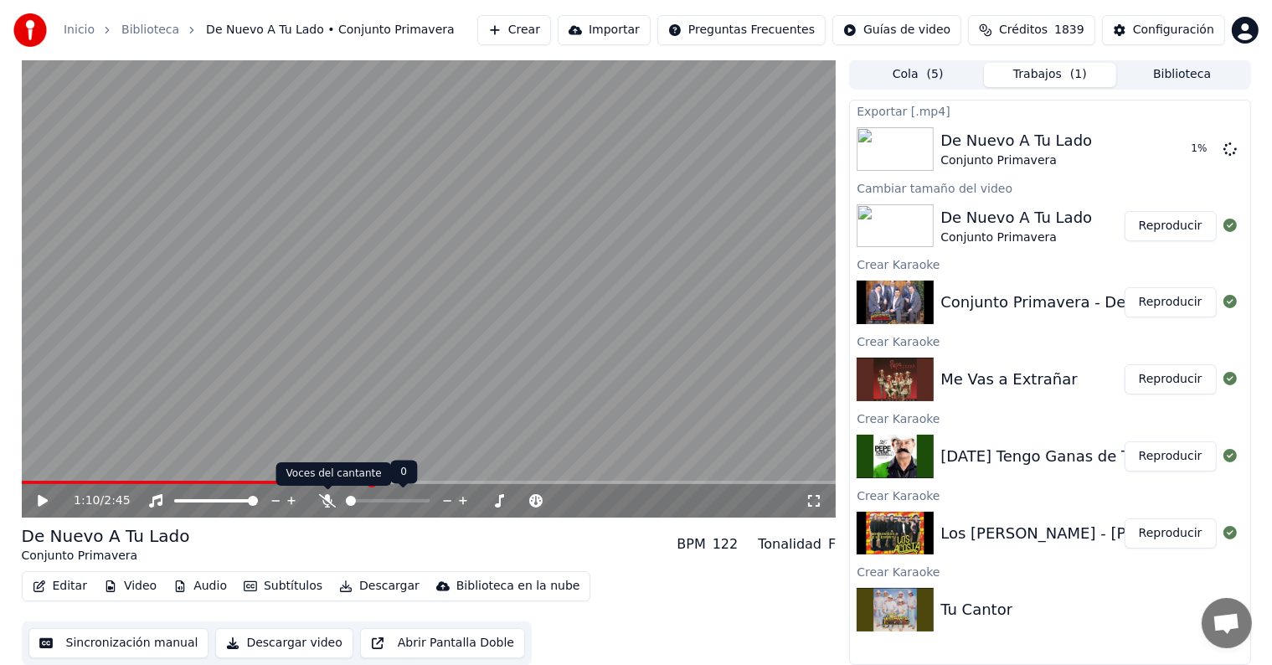
click at [323, 501] on icon at bounding box center [327, 500] width 17 height 13
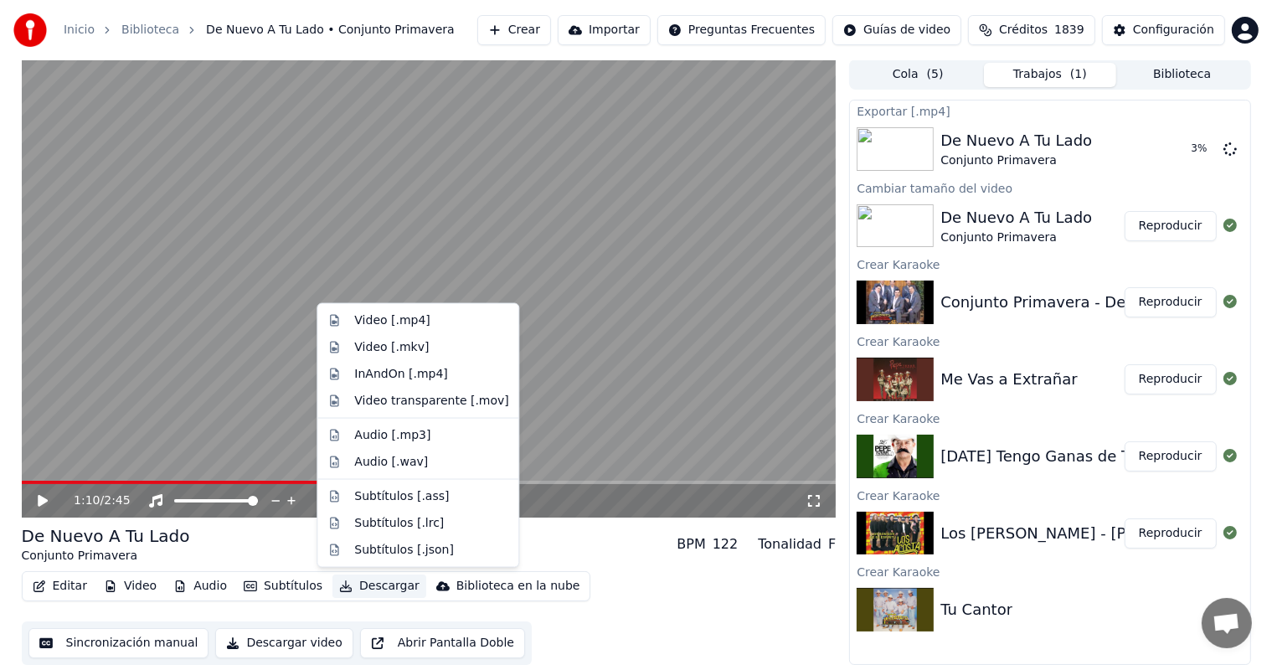
click at [353, 590] on button "Descargar" at bounding box center [379, 585] width 94 height 23
click at [402, 470] on div "Audio [.wav]" at bounding box center [418, 462] width 194 height 27
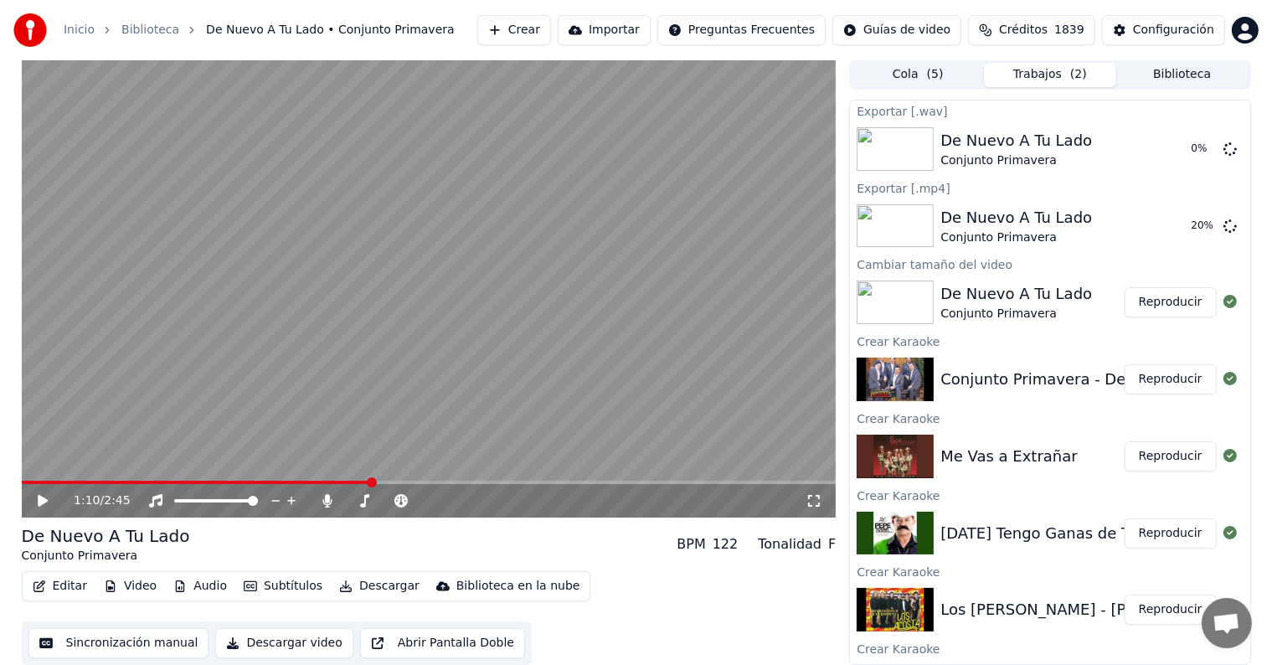
click at [1160, 465] on button "Reproducir" at bounding box center [1171, 456] width 92 height 30
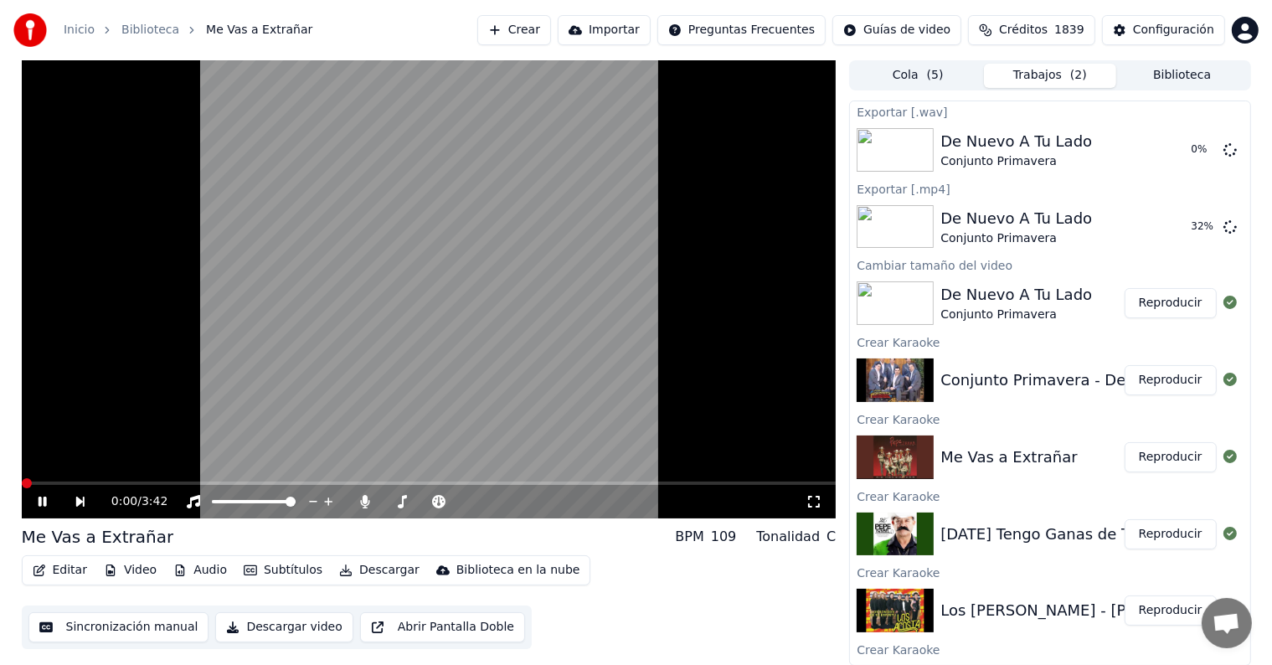
click at [138, 569] on button "Video" at bounding box center [130, 570] width 66 height 23
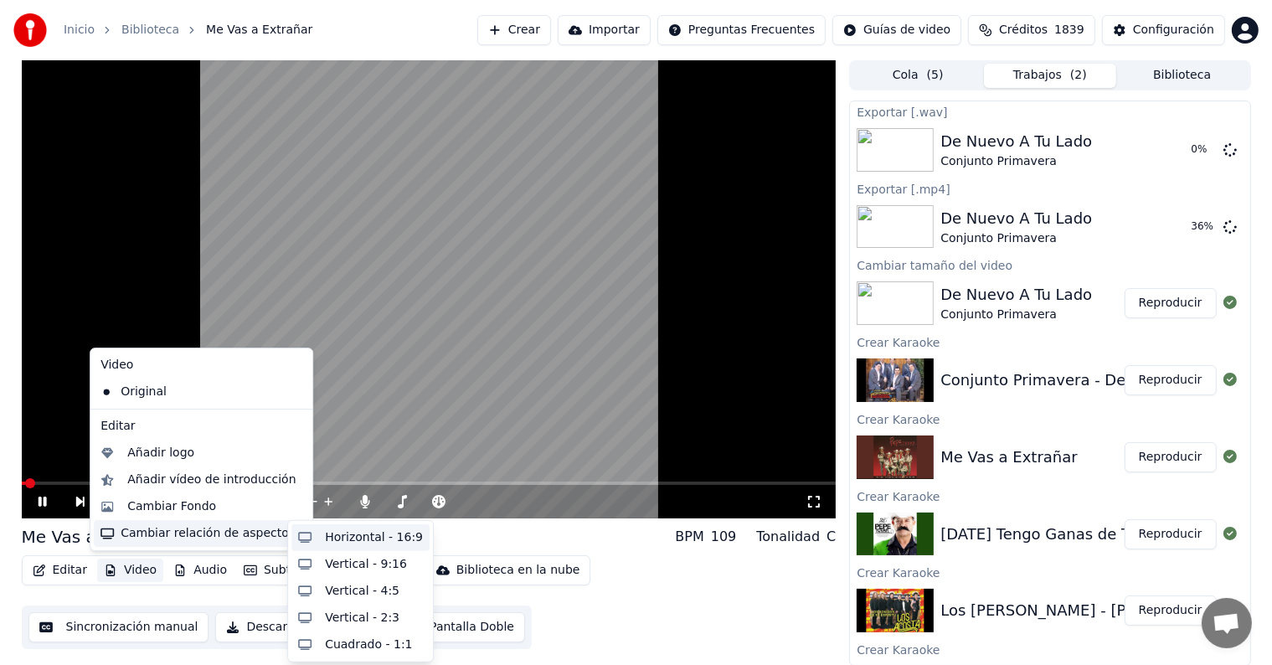
click at [306, 533] on div "Horizontal - 16:9" at bounding box center [360, 537] width 138 height 27
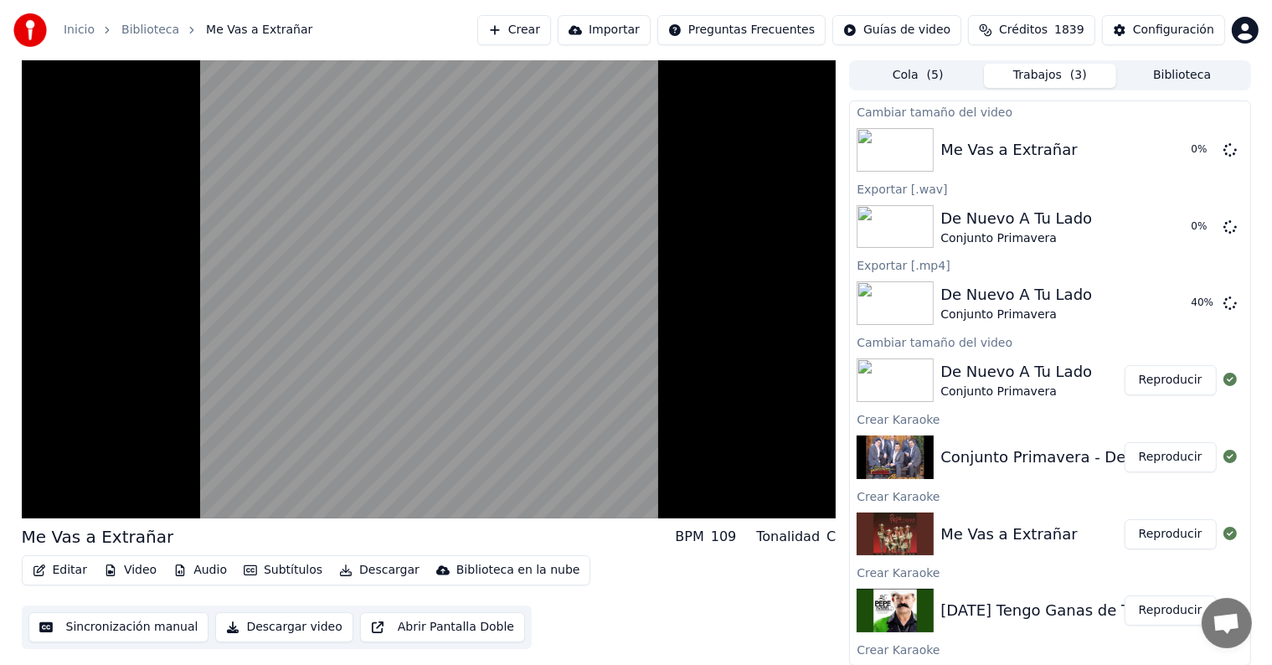
click at [272, 571] on button "Subtítulos" at bounding box center [283, 570] width 92 height 23
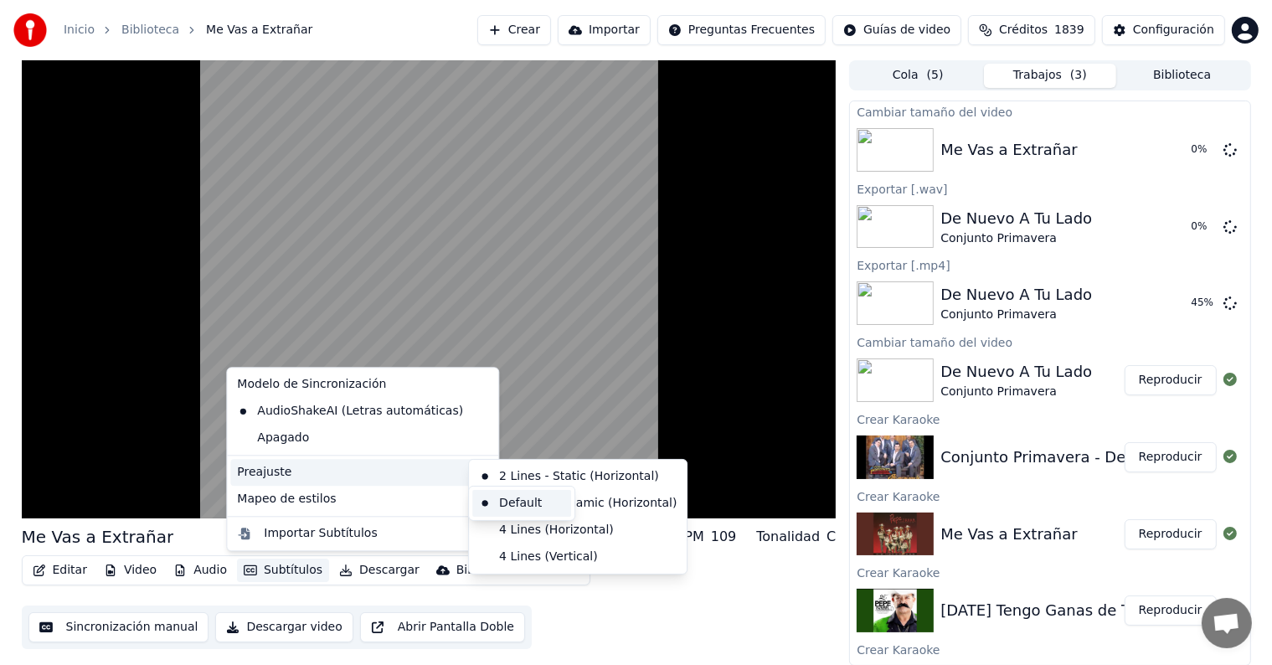
click at [537, 502] on div "Default" at bounding box center [521, 503] width 99 height 27
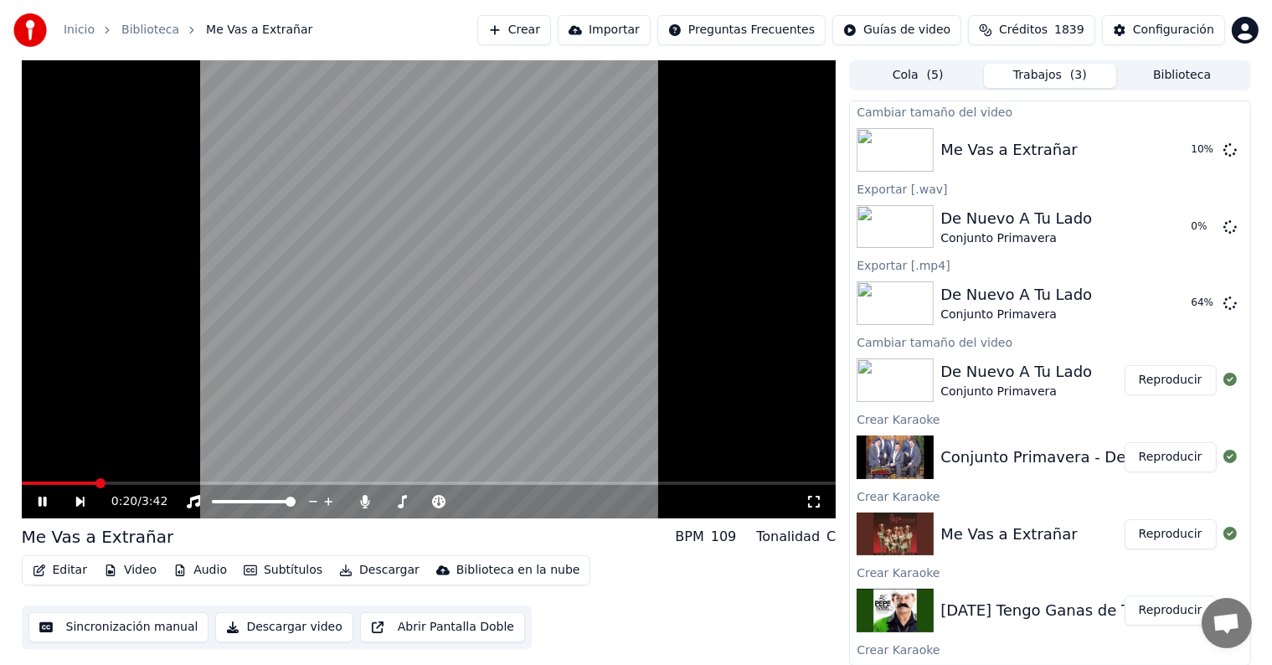
click at [49, 502] on icon at bounding box center [54, 501] width 39 height 13
